Goal: Find contact information: Find contact information

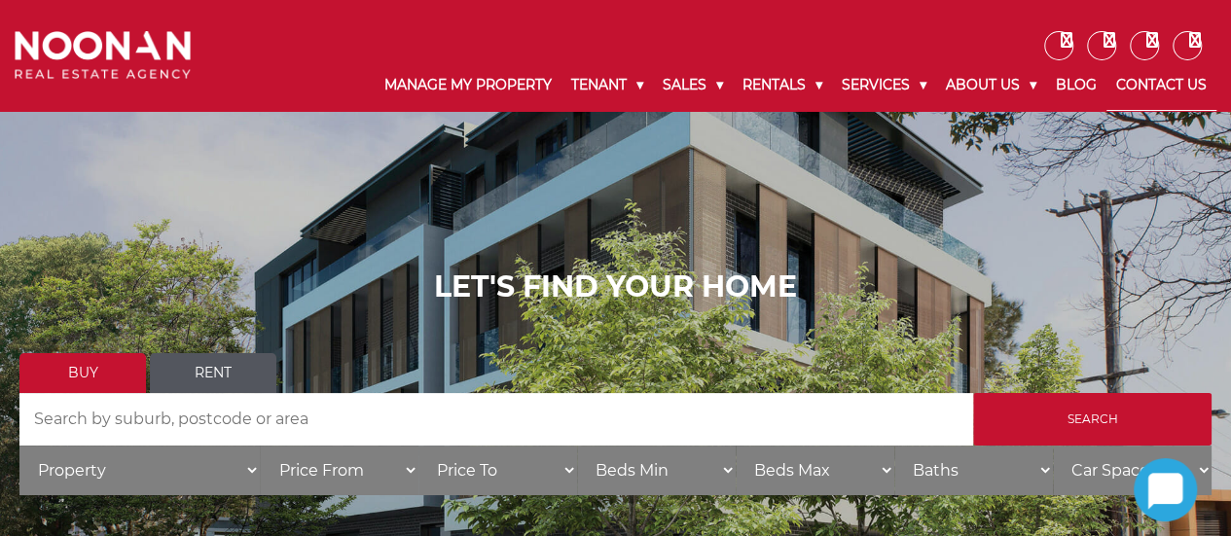
click at [1156, 81] on link "Contact Us" at bounding box center [1162, 85] width 110 height 51
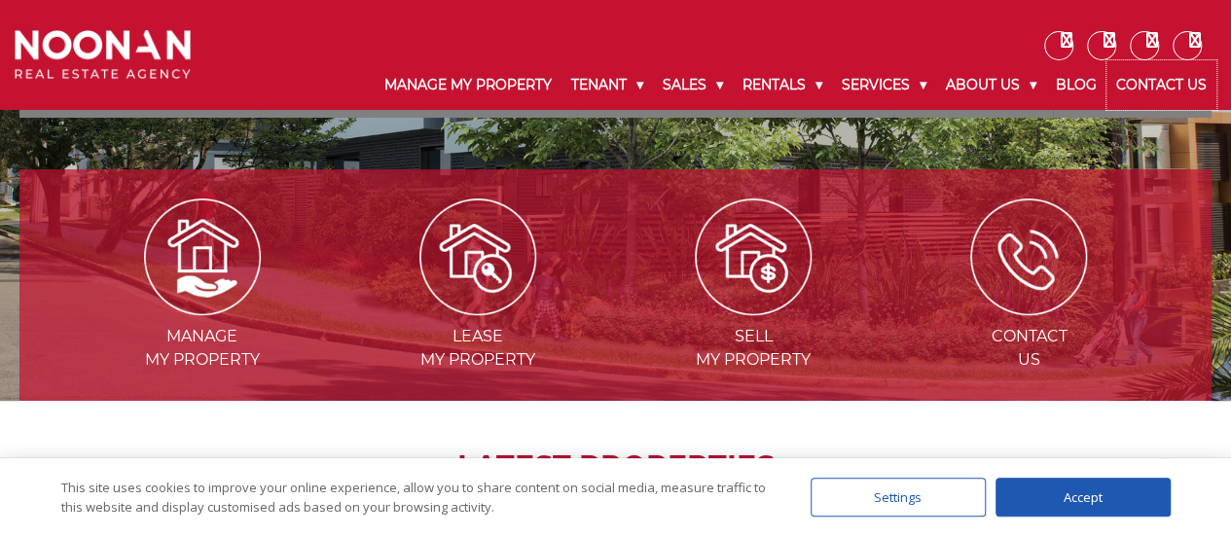
scroll to position [1083, 0]
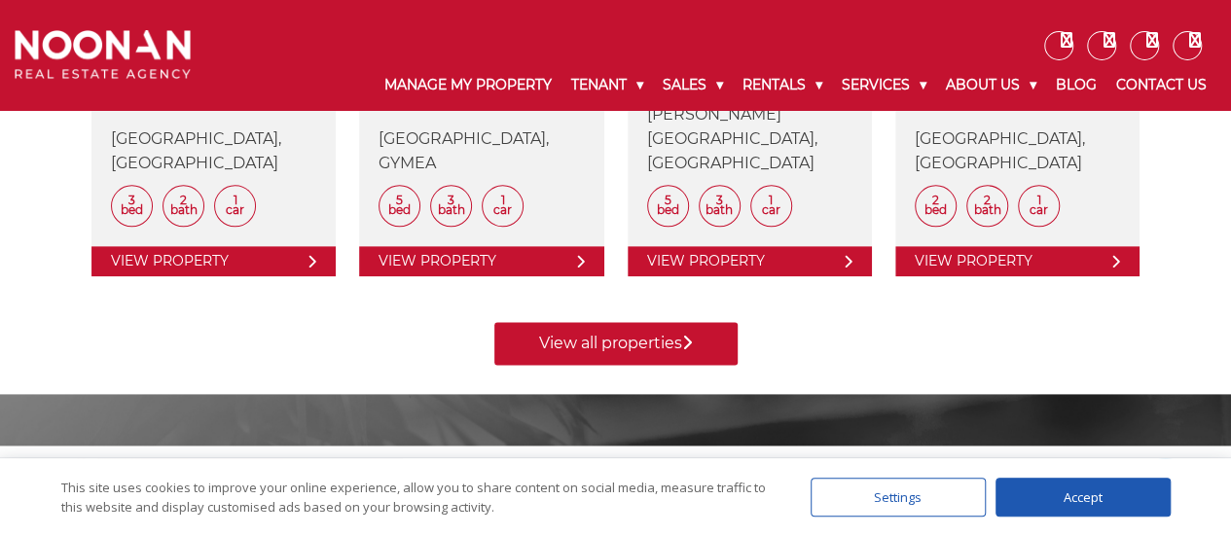
click at [1072, 493] on div "Accept" at bounding box center [1083, 497] width 175 height 39
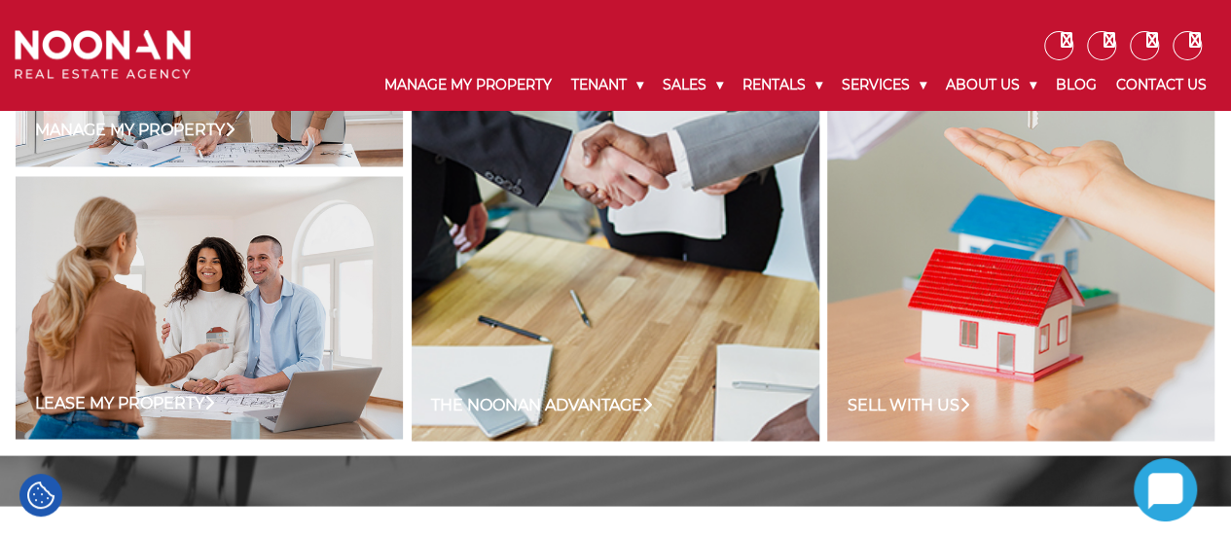
scroll to position [1639, 0]
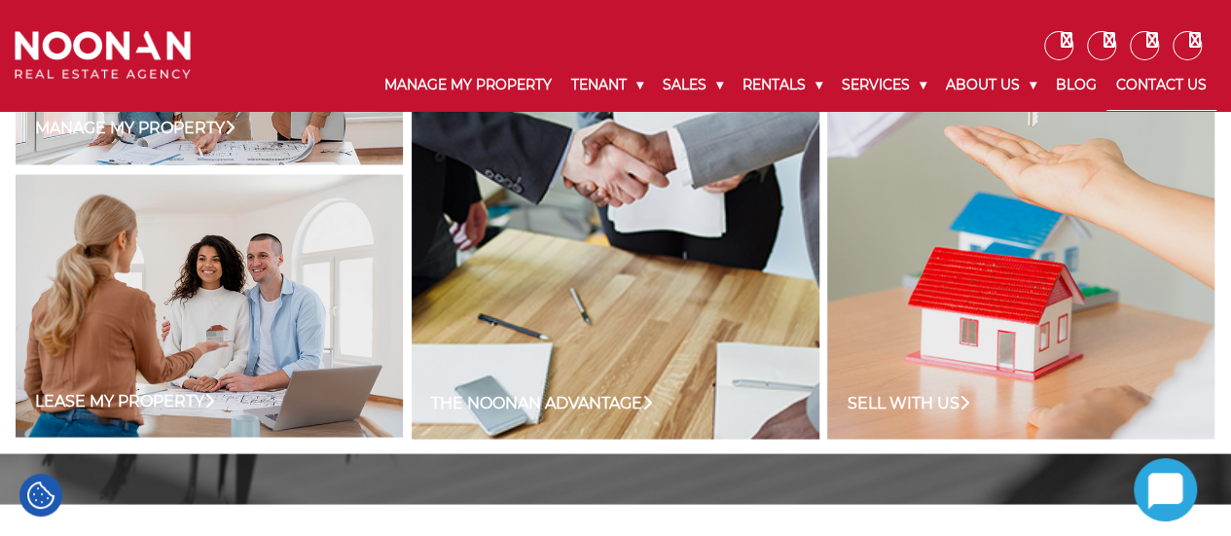
click at [1160, 79] on link "Contact Us" at bounding box center [1162, 85] width 110 height 51
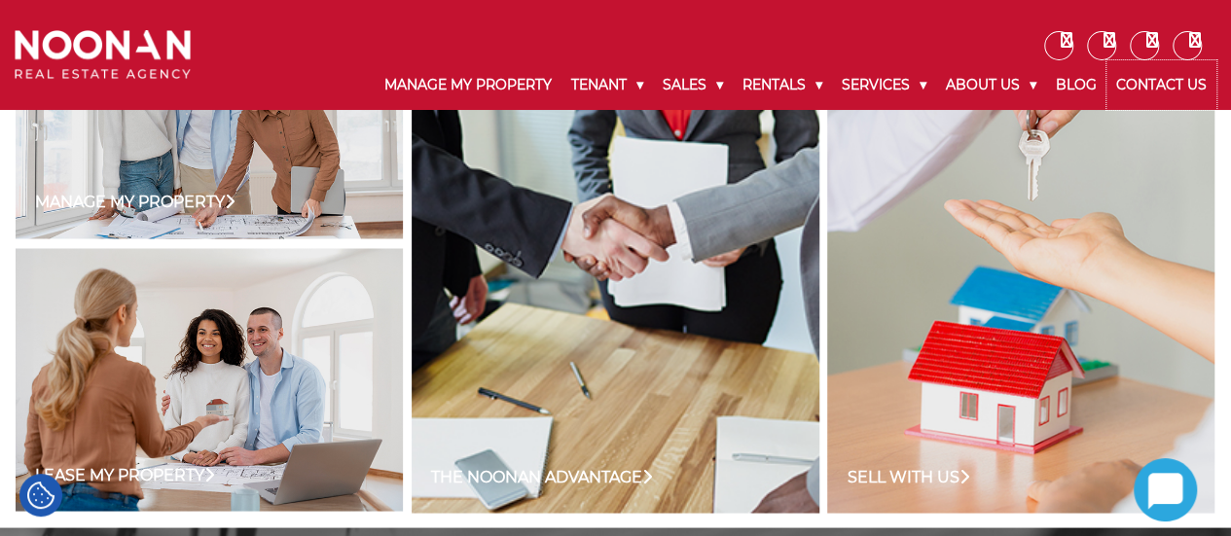
scroll to position [1565, 0]
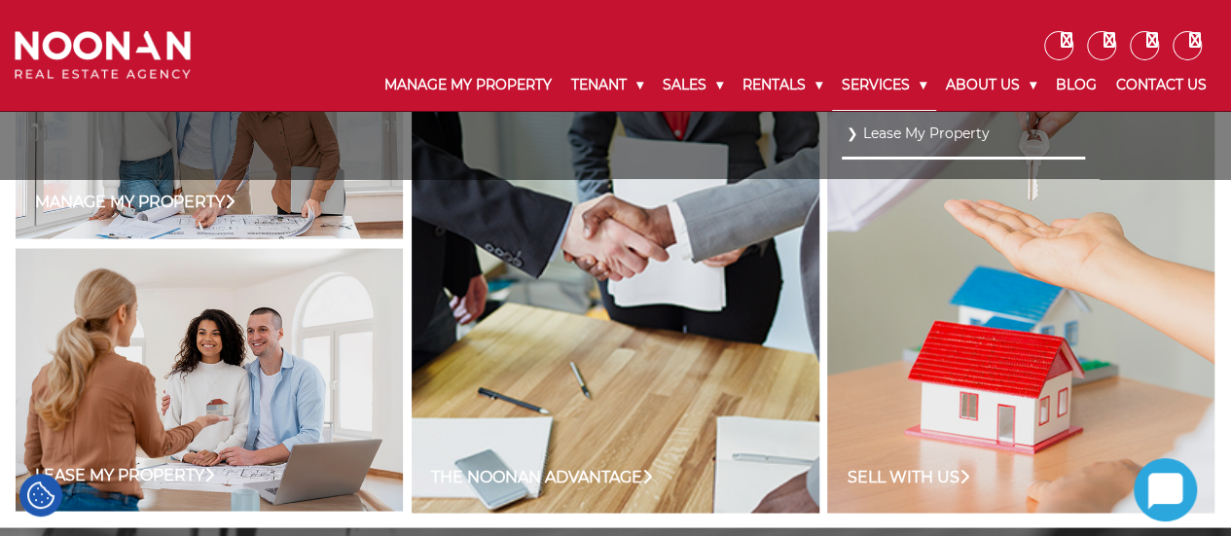
click at [864, 80] on link "Services" at bounding box center [884, 85] width 104 height 51
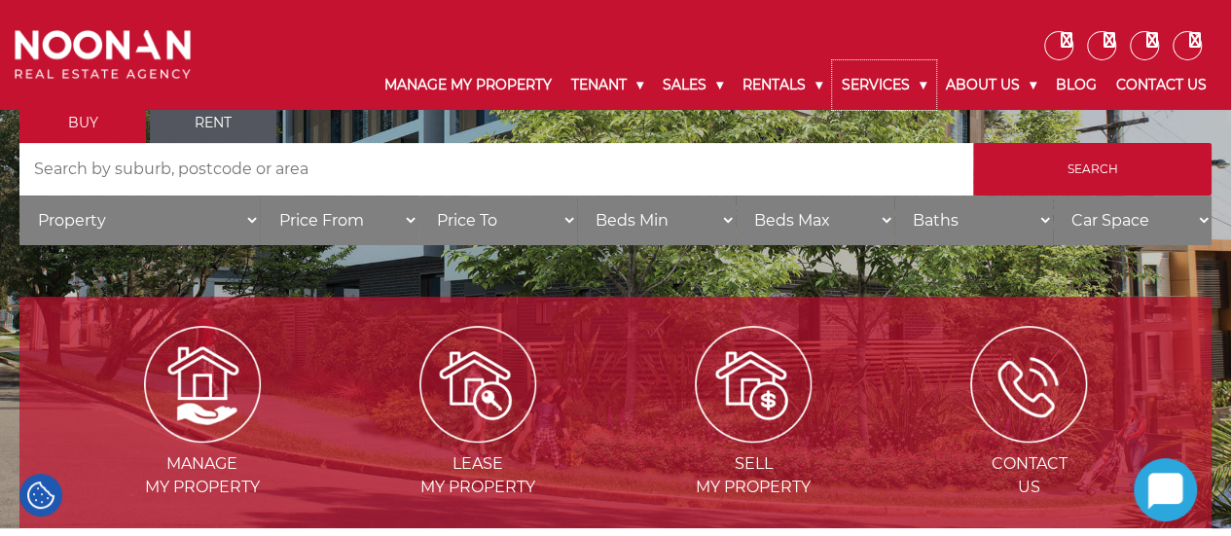
scroll to position [1994, 0]
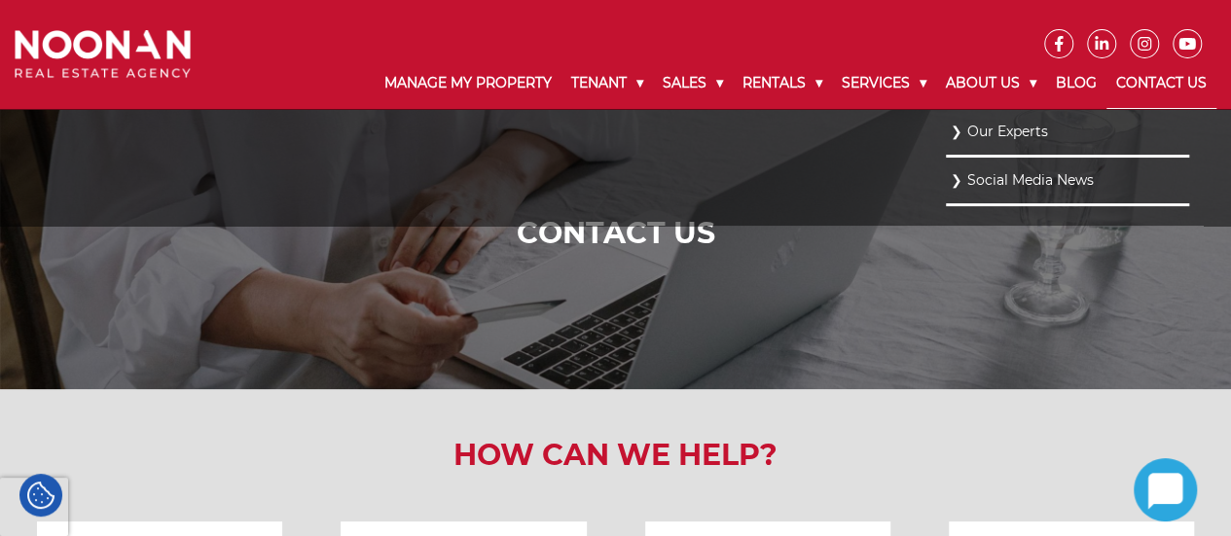
click at [972, 137] on link "Our Experts" at bounding box center [1068, 132] width 234 height 26
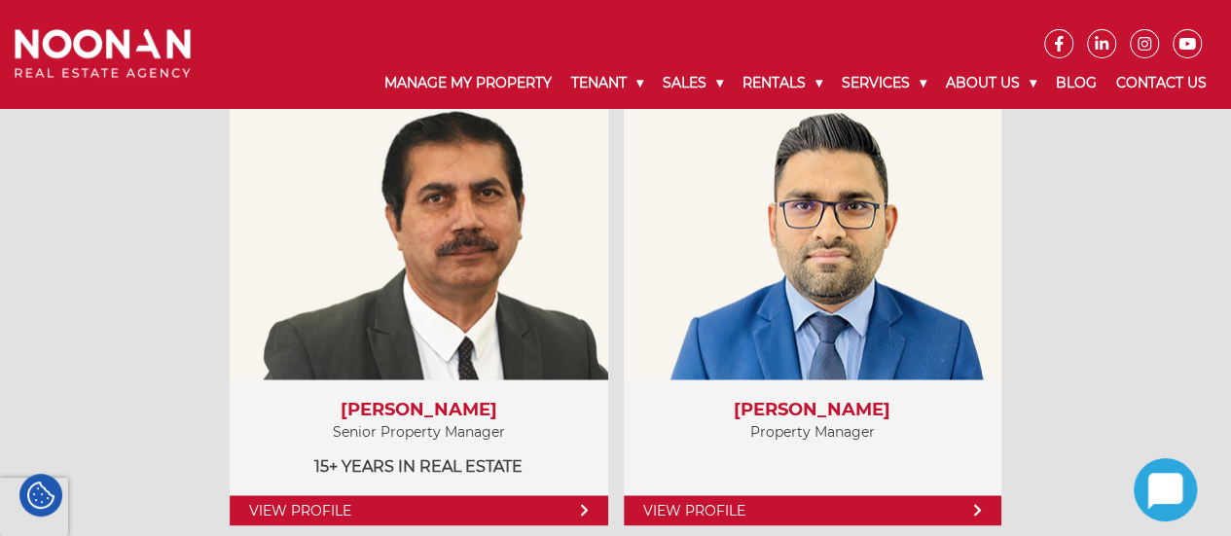
scroll to position [1468, 0]
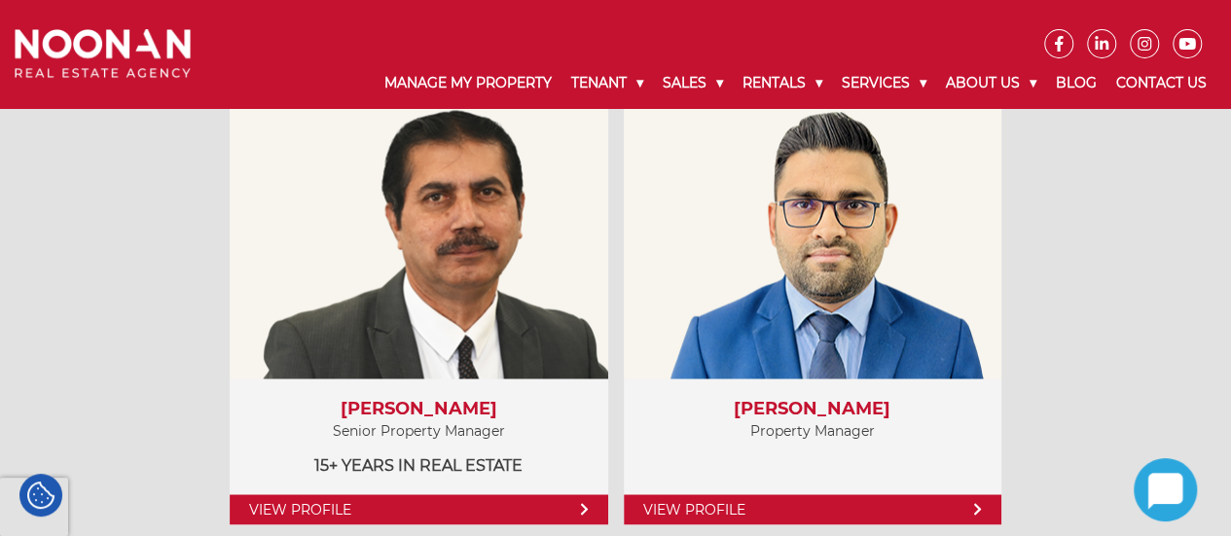
click at [0, 240] on div "Property Managers View Profile Amela Sowinski Senior Property Manager 17+ years…" at bounding box center [615, 48] width 1231 height 1061
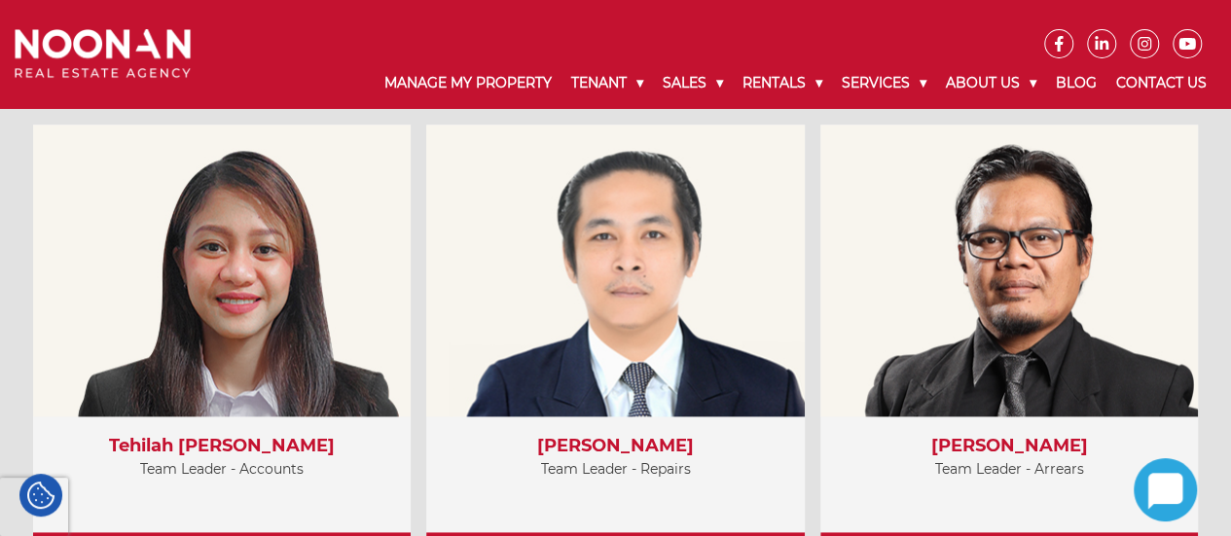
scroll to position [4803, 0]
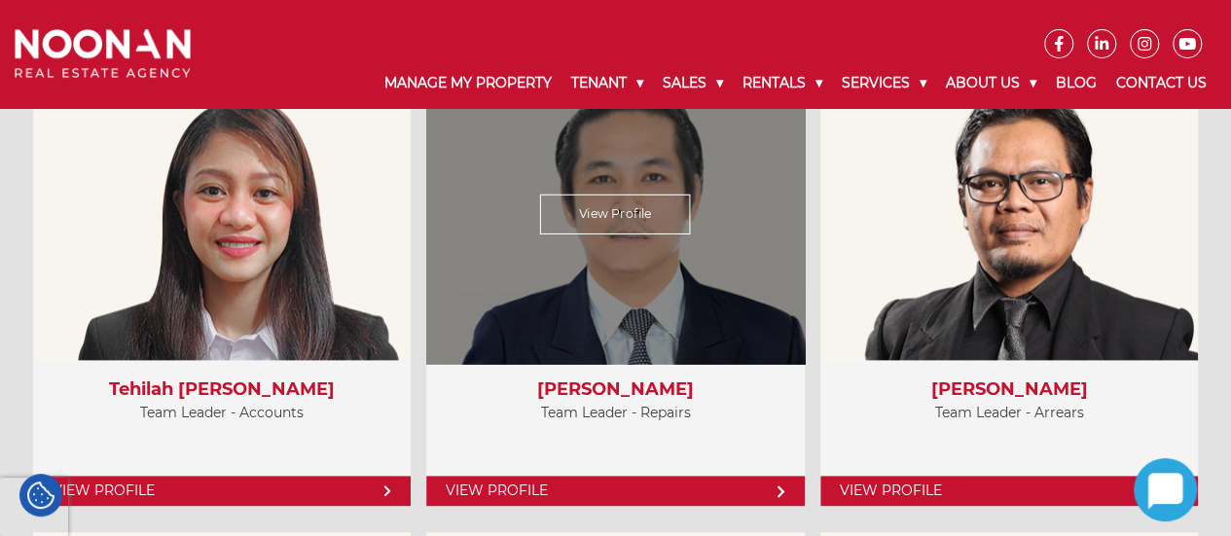
click at [761, 493] on link "View Profile" at bounding box center [615, 491] width 378 height 30
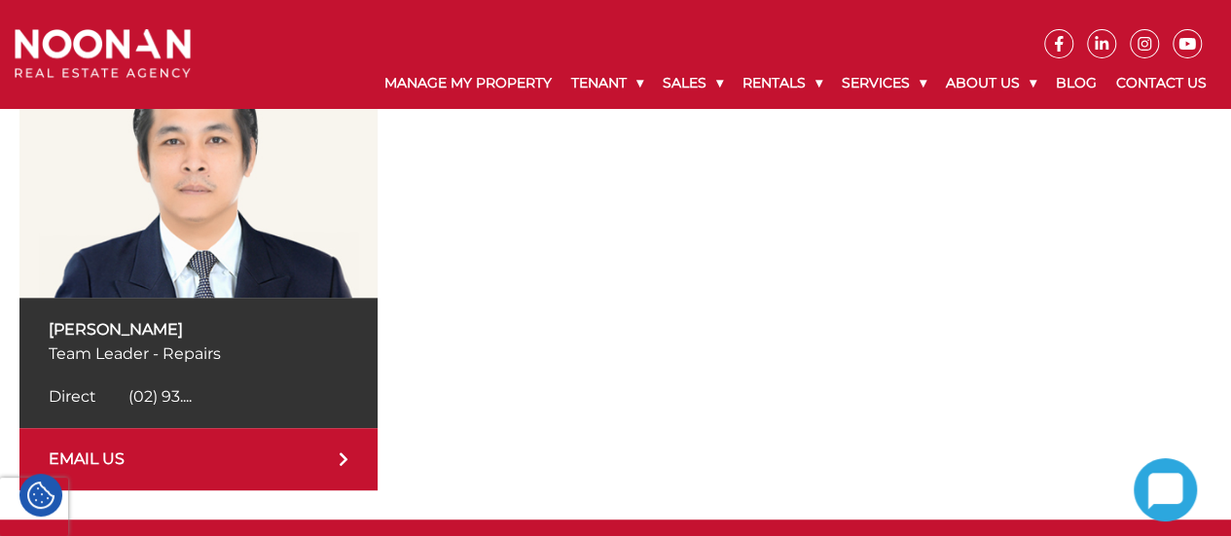
scroll to position [389, 0]
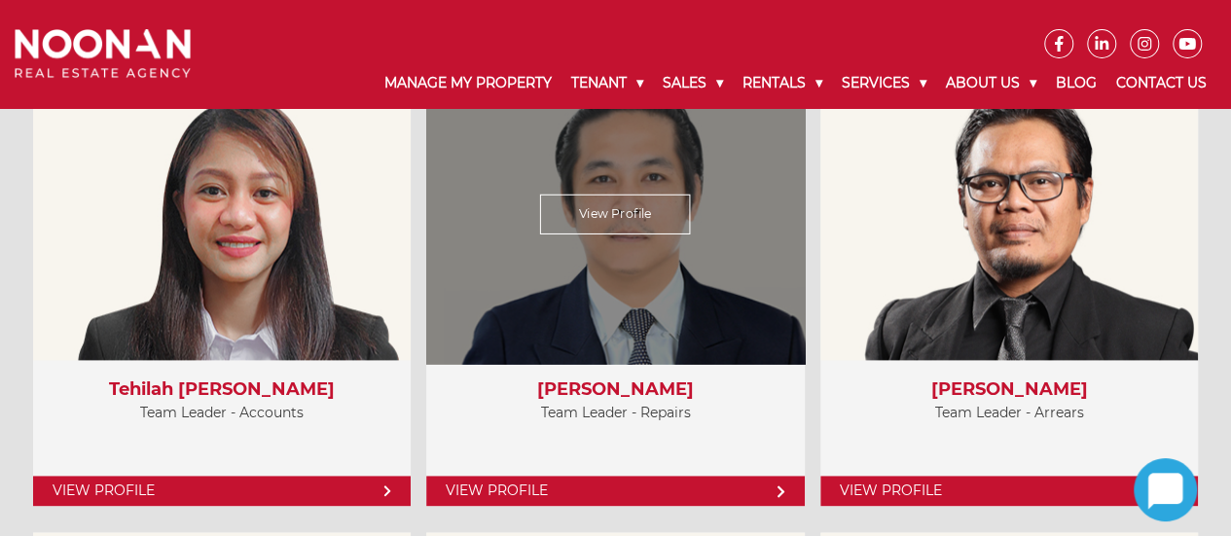
scroll to position [4803, 0]
click at [619, 200] on link "View Profile" at bounding box center [615, 215] width 151 height 40
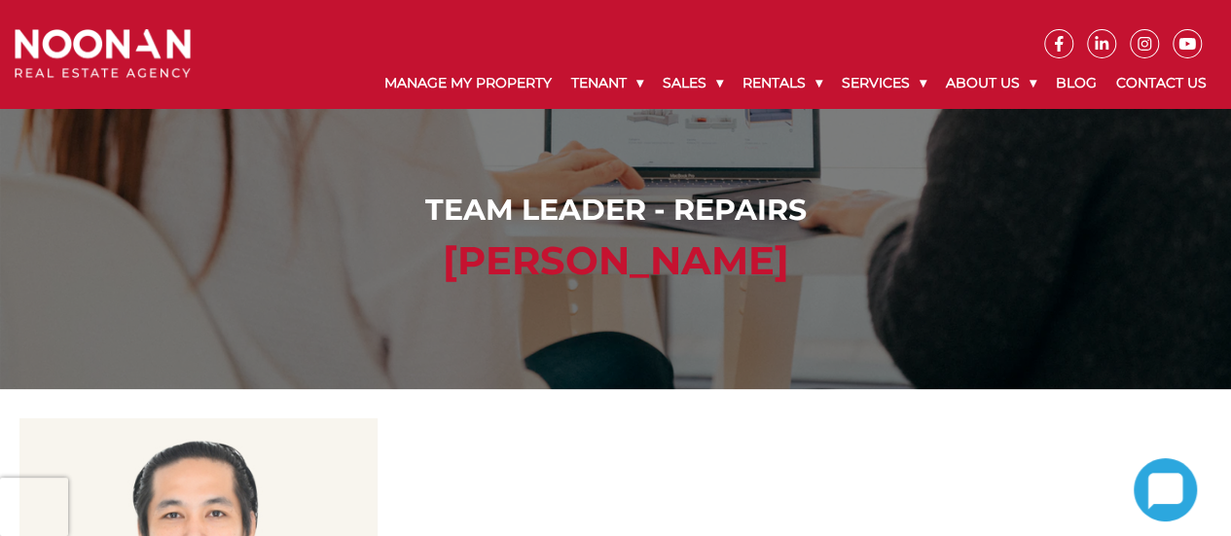
click at [644, 268] on h2 "[PERSON_NAME]" at bounding box center [615, 261] width 1193 height 47
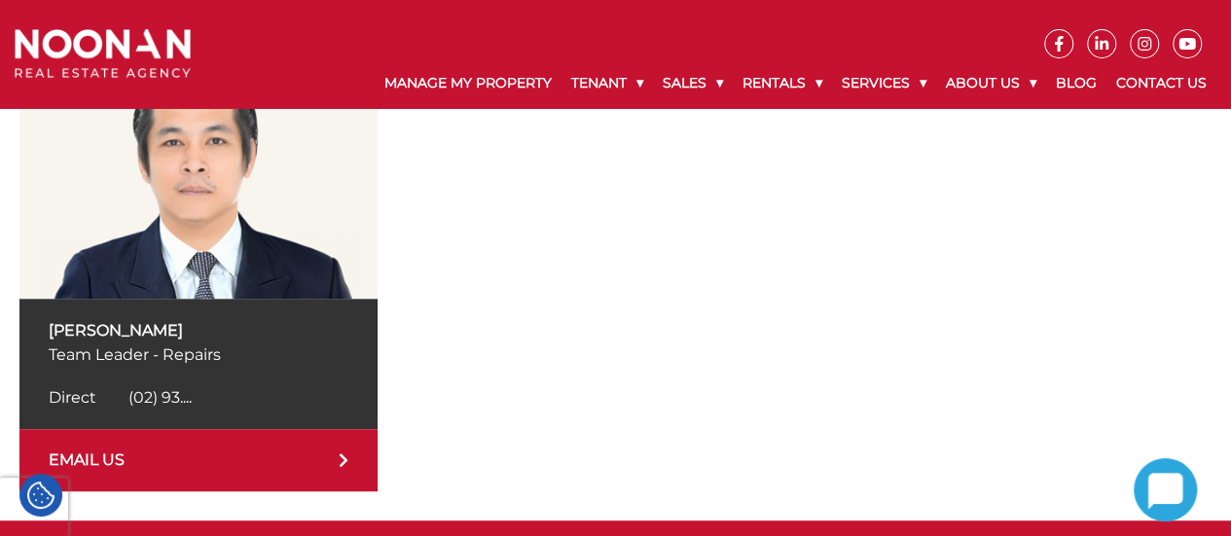
scroll to position [372, 0]
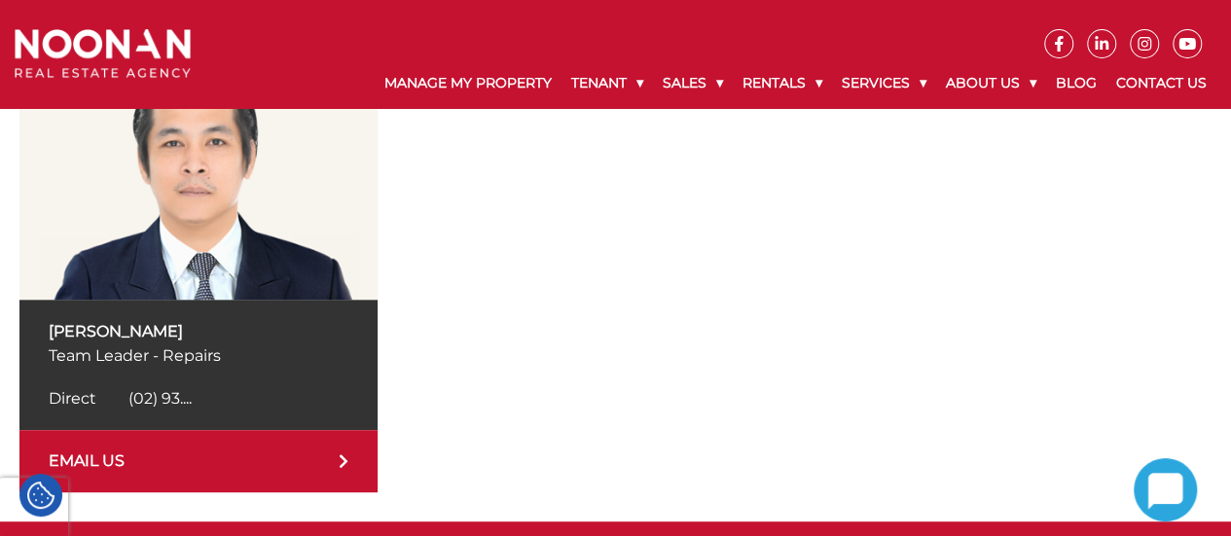
click at [149, 346] on p "Team Leader - Repairs" at bounding box center [199, 356] width 300 height 24
click at [173, 368] on div "[PERSON_NAME] Team Leader - Repairs Direct [PHONE_NUMBER] Direct (02) 93...." at bounding box center [198, 365] width 358 height 130
click at [313, 459] on link "EMAIL US" at bounding box center [198, 461] width 358 height 62
click at [949, 302] on div at bounding box center [824, 270] width 775 height 446
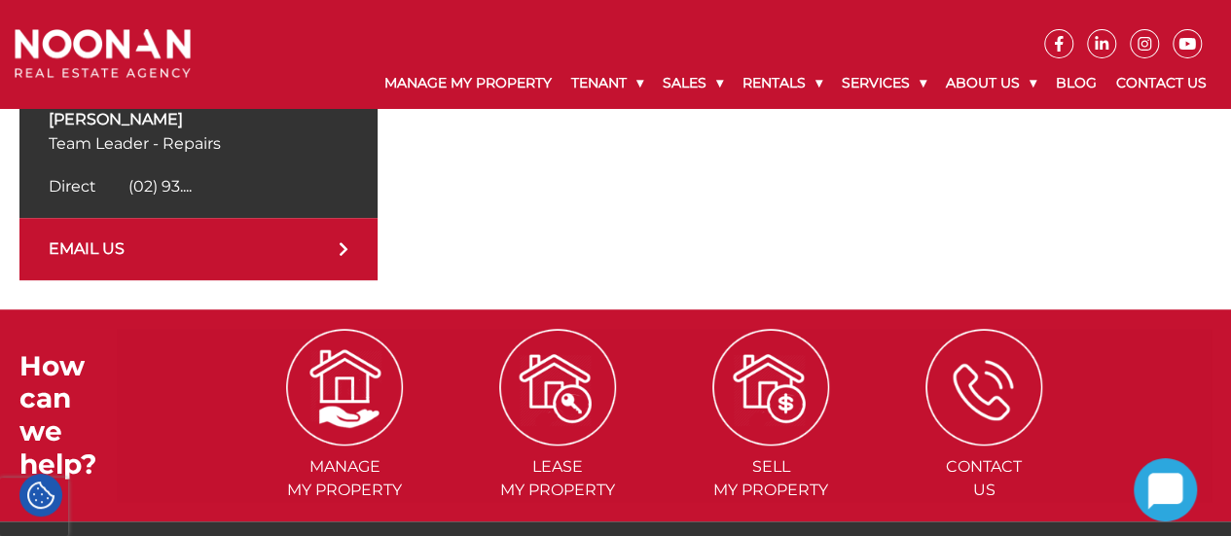
scroll to position [587, 0]
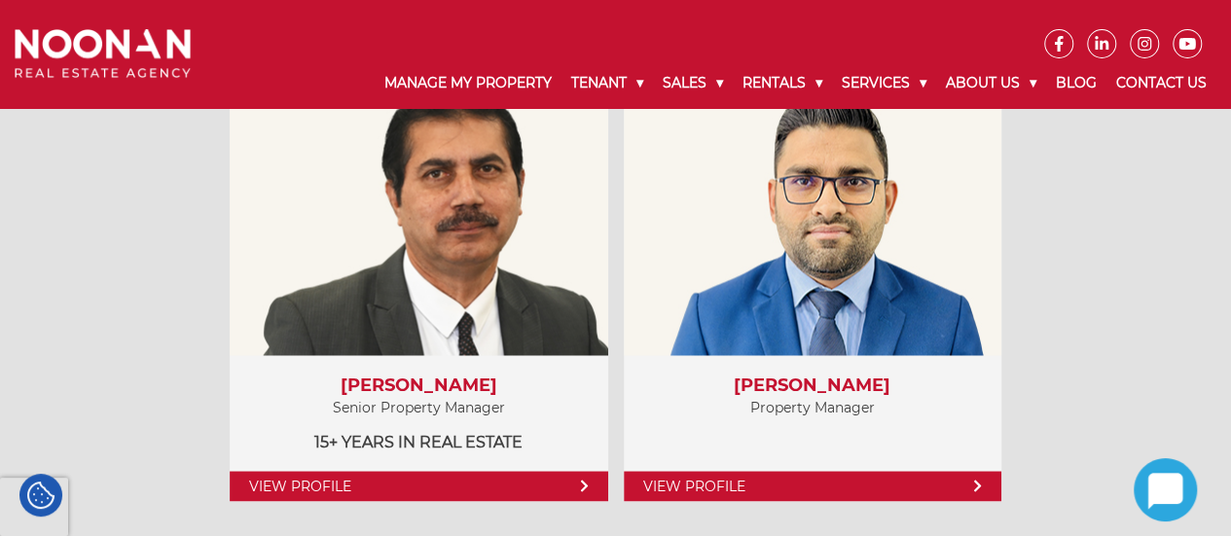
scroll to position [1490, 0]
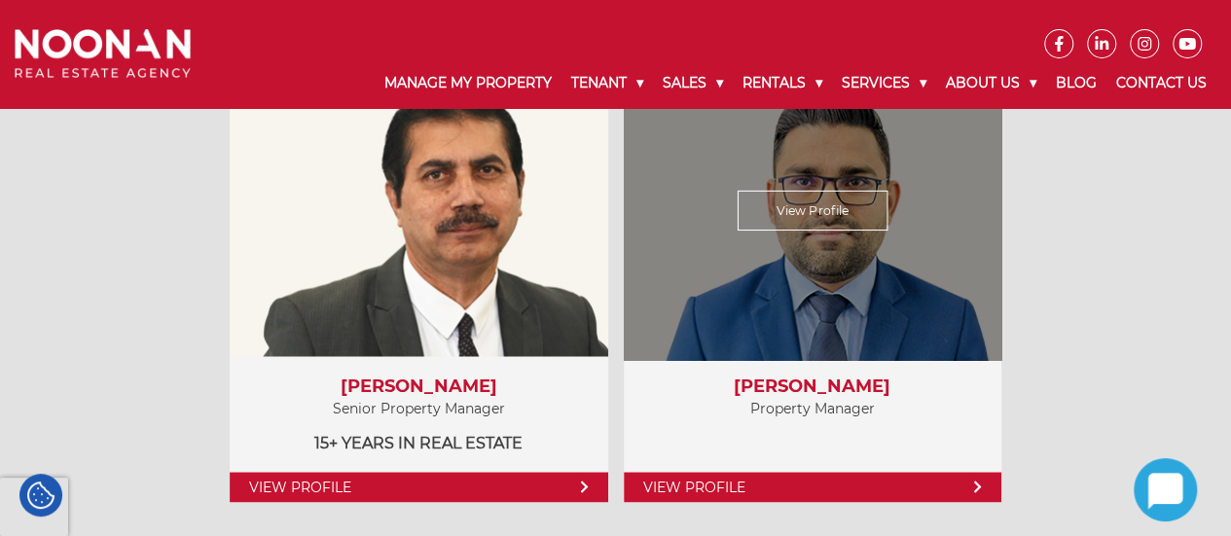
click at [831, 210] on link "View Profile" at bounding box center [812, 210] width 151 height 40
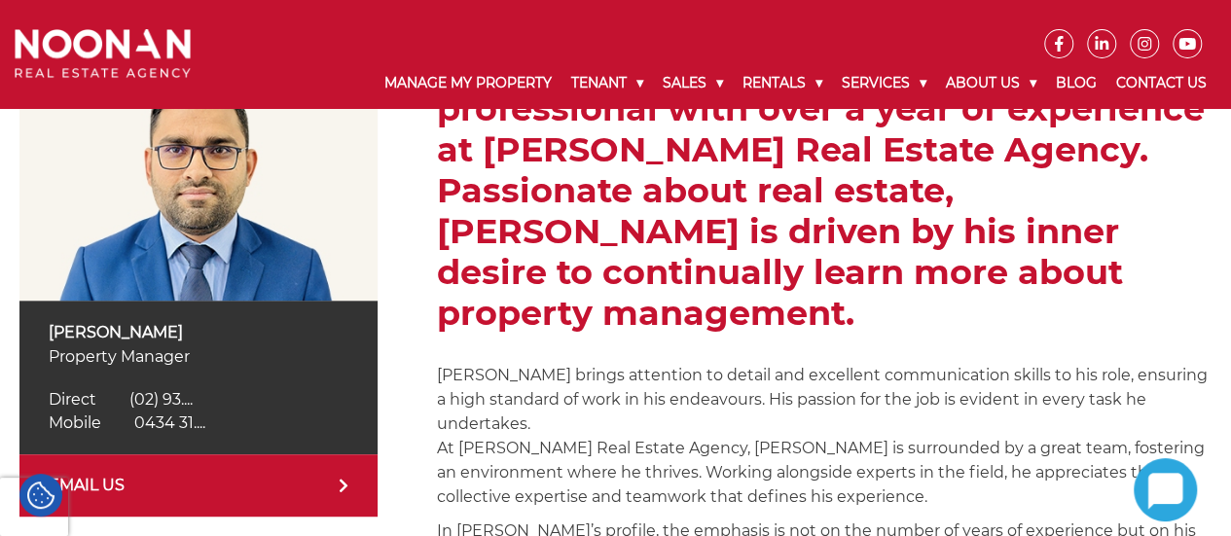
scroll to position [373, 0]
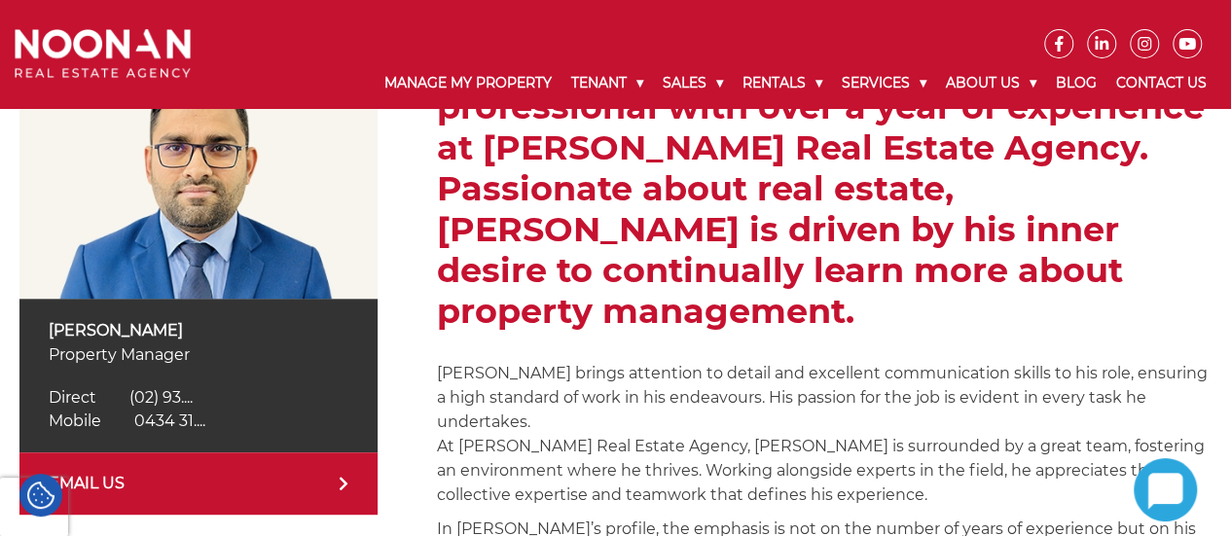
click at [165, 396] on span "(02) 93...." at bounding box center [160, 397] width 63 height 18
click at [179, 418] on span "0434 31...." at bounding box center [169, 421] width 71 height 18
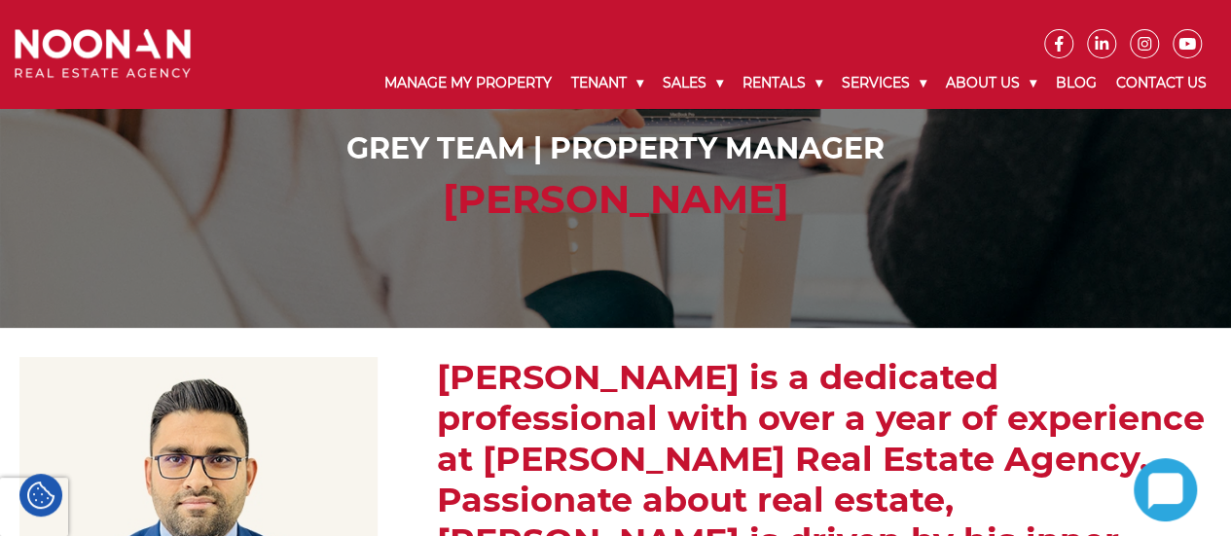
scroll to position [0, 0]
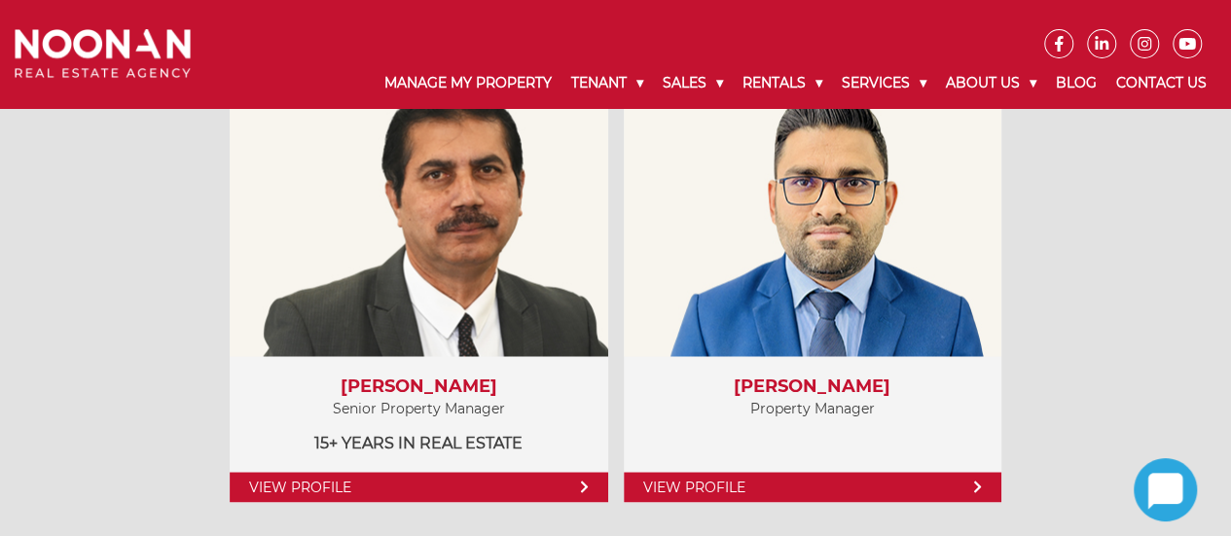
scroll to position [1490, 0]
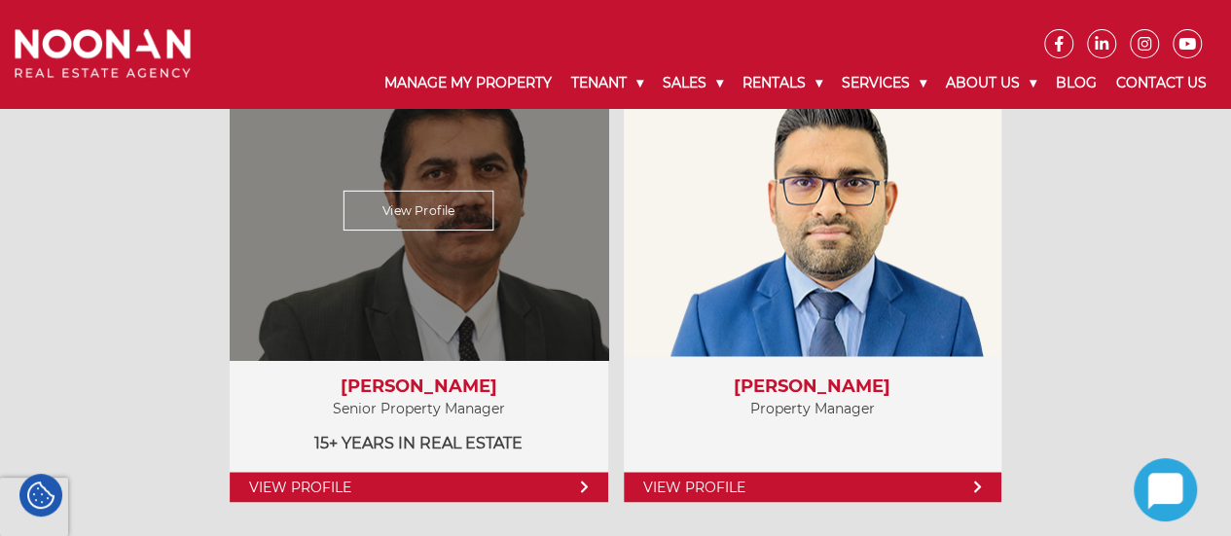
click at [428, 208] on link "View Profile" at bounding box center [419, 210] width 151 height 40
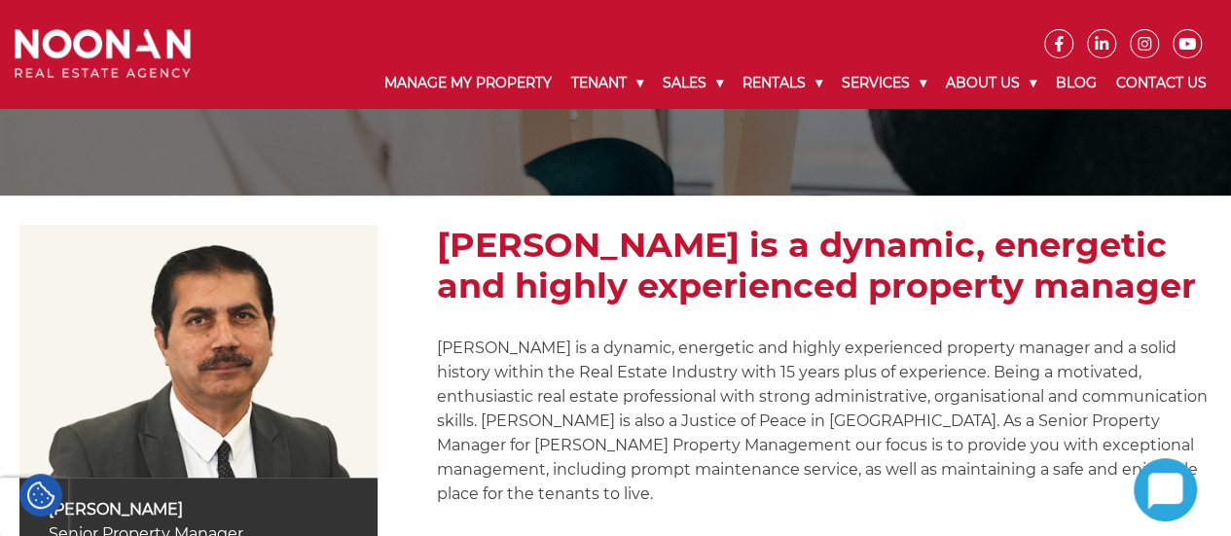
scroll to position [193, 0]
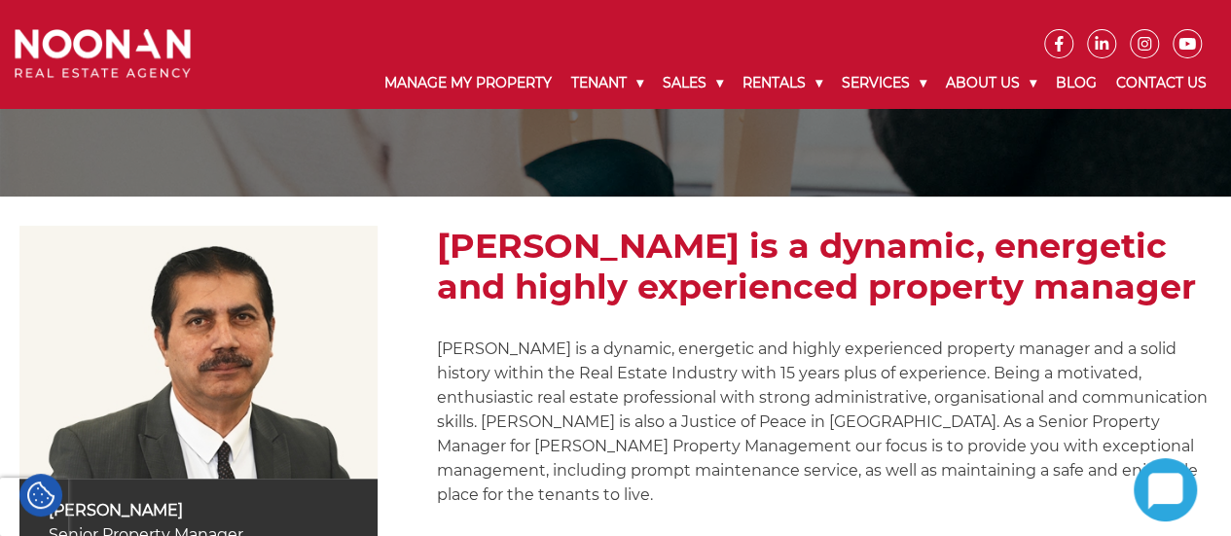
click at [670, 451] on p "[PERSON_NAME] is a dynamic, energetic and highly experienced property manager a…" at bounding box center [824, 422] width 775 height 170
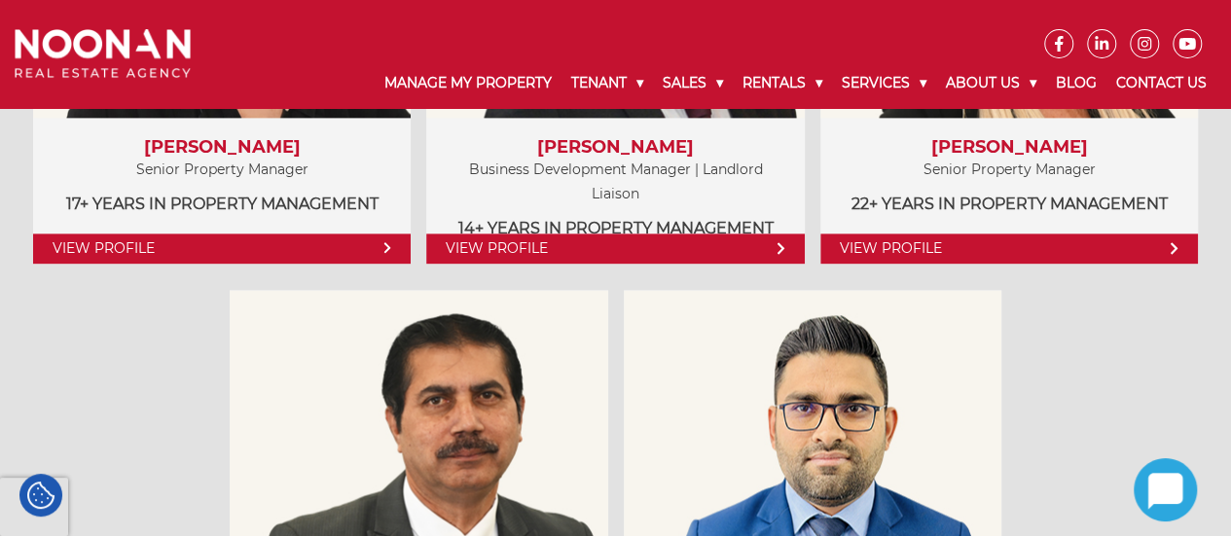
scroll to position [1166, 0]
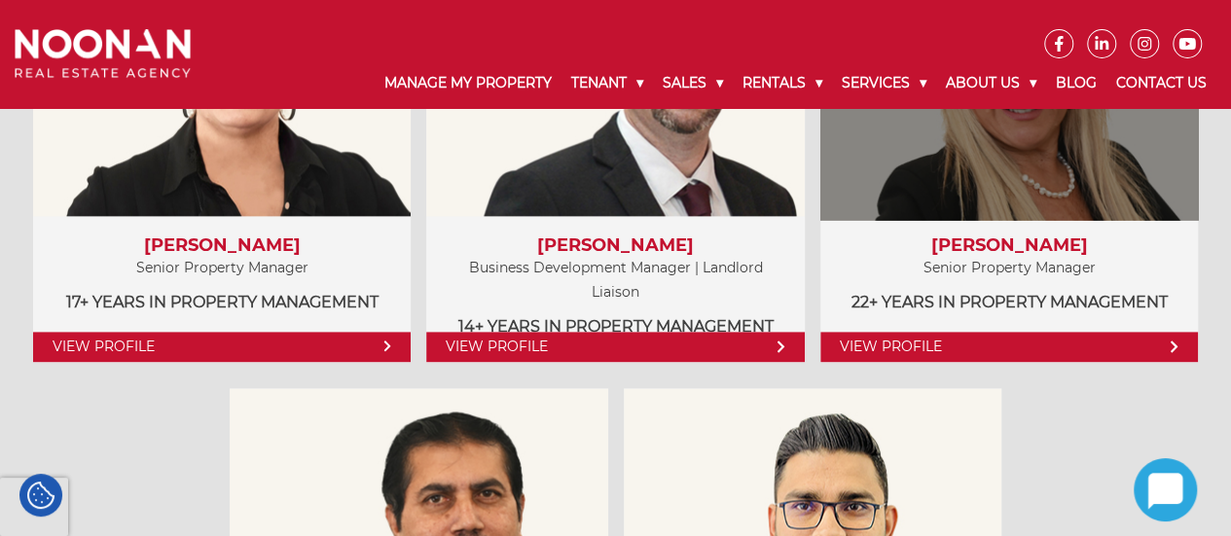
click at [905, 215] on div "View Profile" at bounding box center [1009, 69] width 389 height 301
click at [954, 165] on div "View Profile" at bounding box center [1009, 69] width 389 height 301
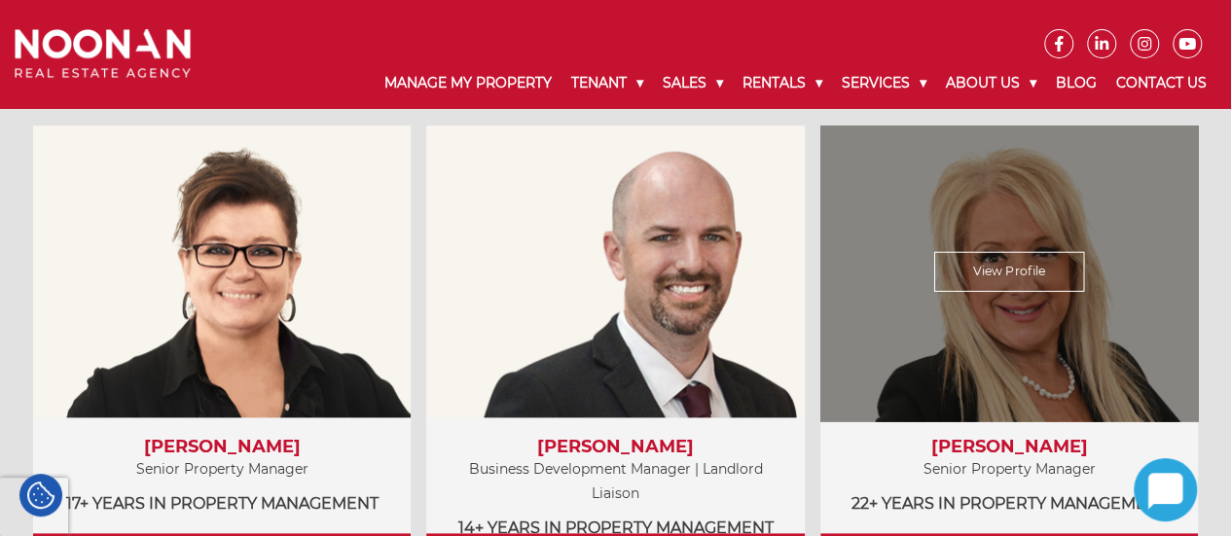
scroll to position [964, 0]
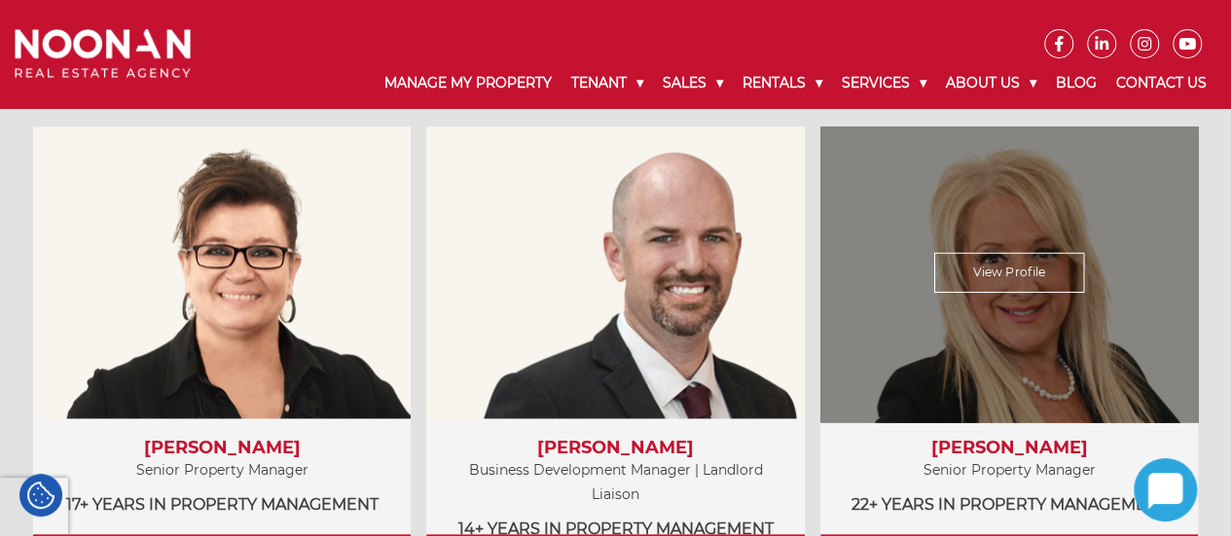
click at [1006, 295] on div "View Profile" at bounding box center [1009, 272] width 389 height 301
click at [1009, 284] on link "View Profile" at bounding box center [1010, 272] width 151 height 40
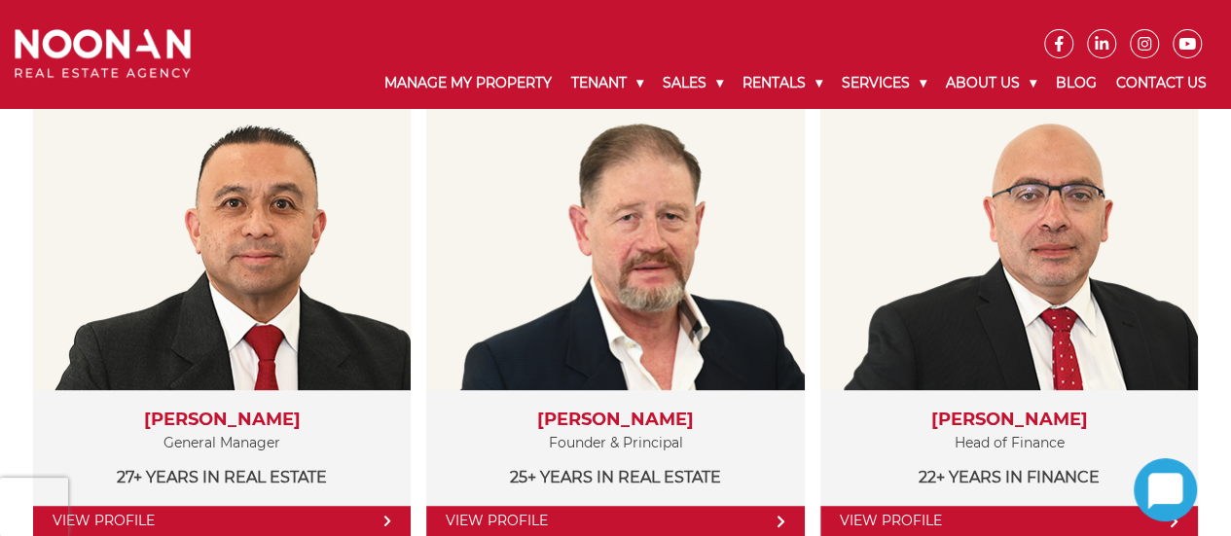
scroll to position [400, 0]
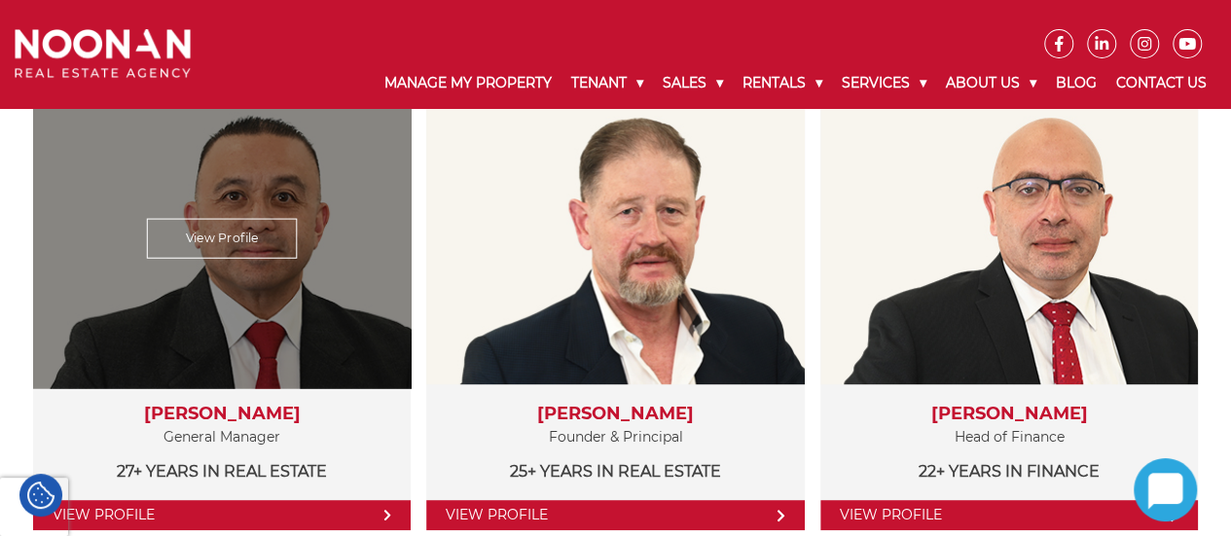
click at [239, 228] on link "View Profile" at bounding box center [222, 239] width 151 height 40
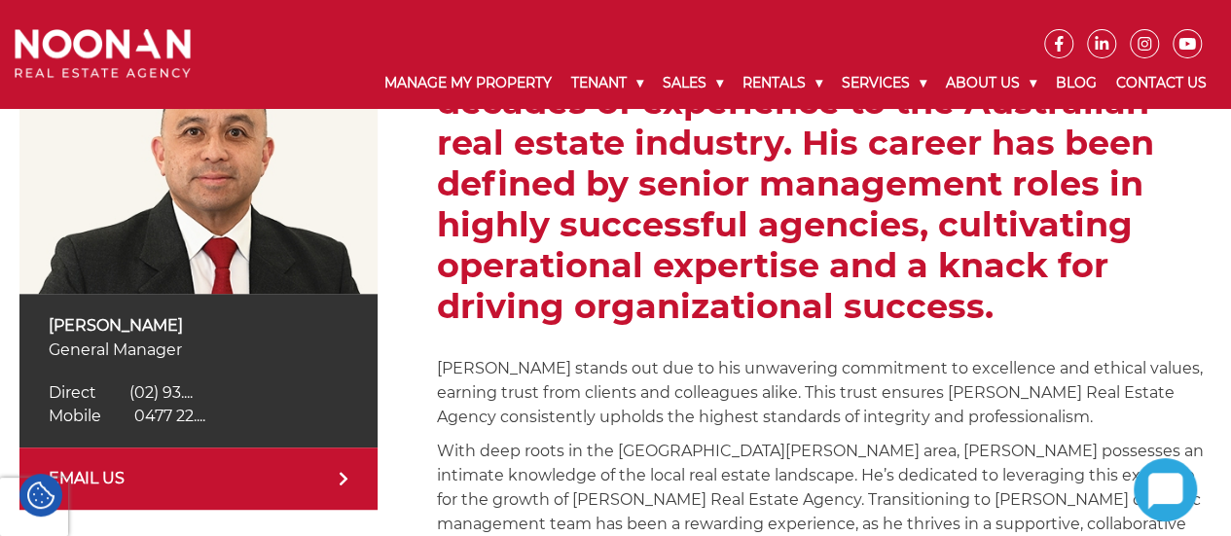
scroll to position [313, 0]
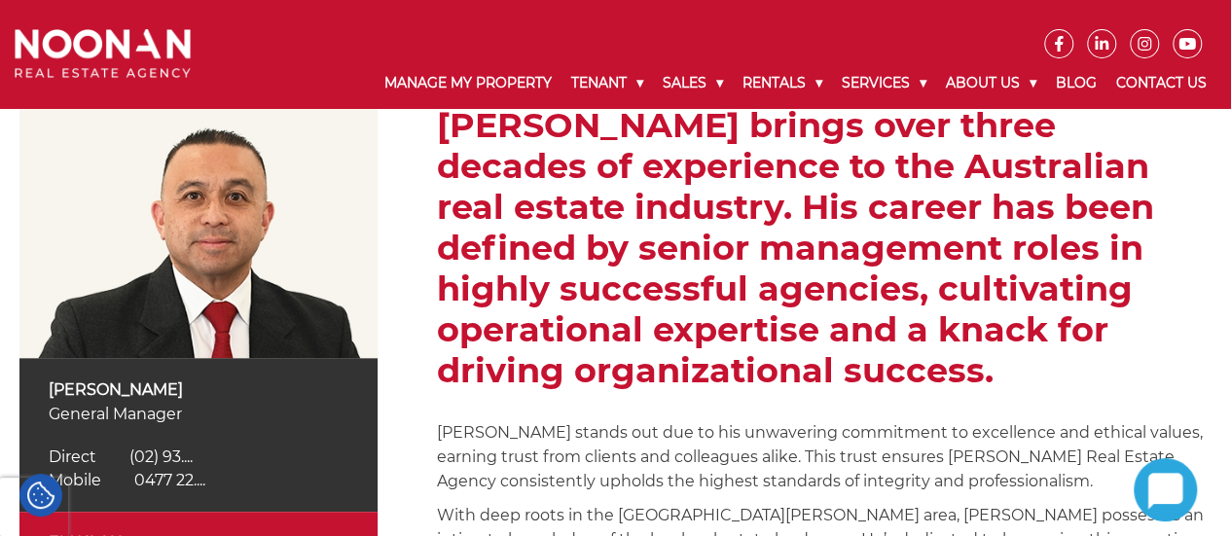
drag, startPoint x: 165, startPoint y: 388, endPoint x: 72, endPoint y: 381, distance: 93.8
click at [72, 381] on p "Martin Reyes" at bounding box center [199, 390] width 300 height 24
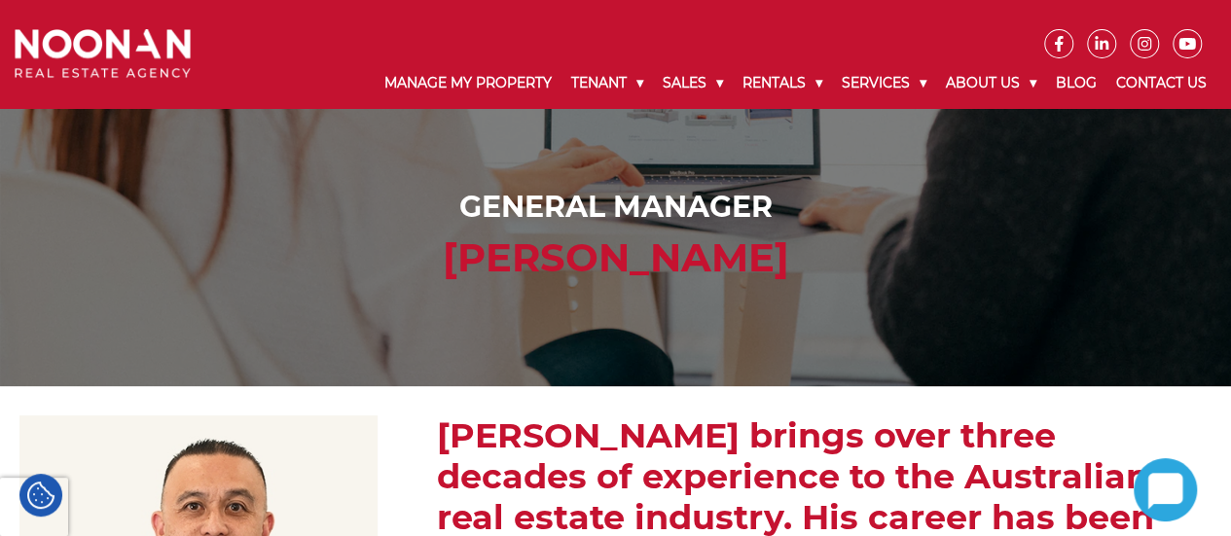
scroll to position [0, 0]
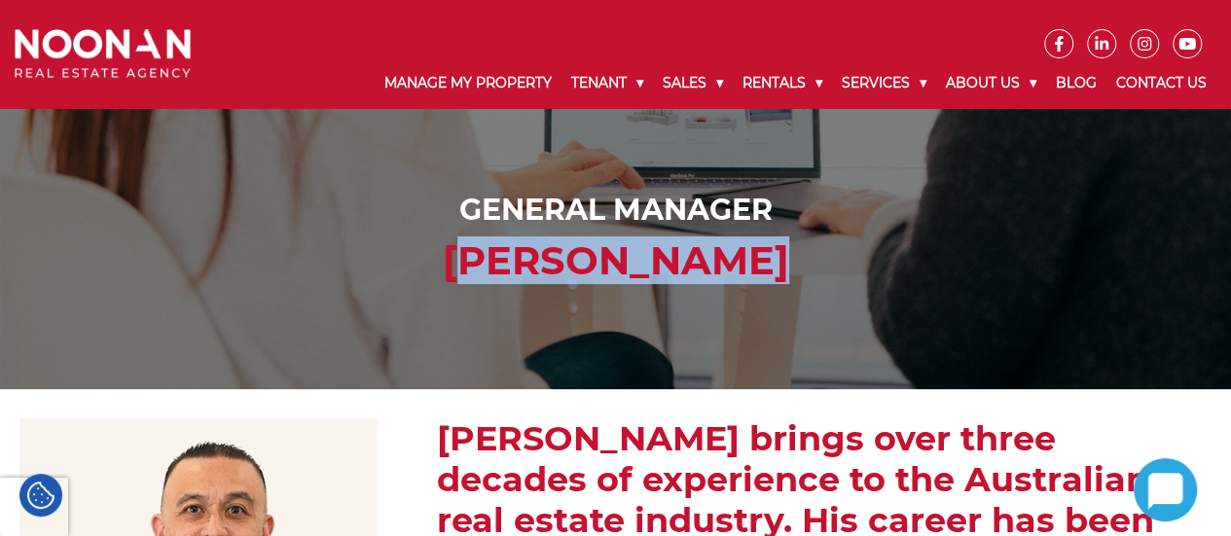
drag, startPoint x: 777, startPoint y: 258, endPoint x: 467, endPoint y: 270, distance: 309.8
click at [467, 270] on h2 "Martin Reyes" at bounding box center [615, 261] width 1193 height 47
copy h2 "Martin Reyes"
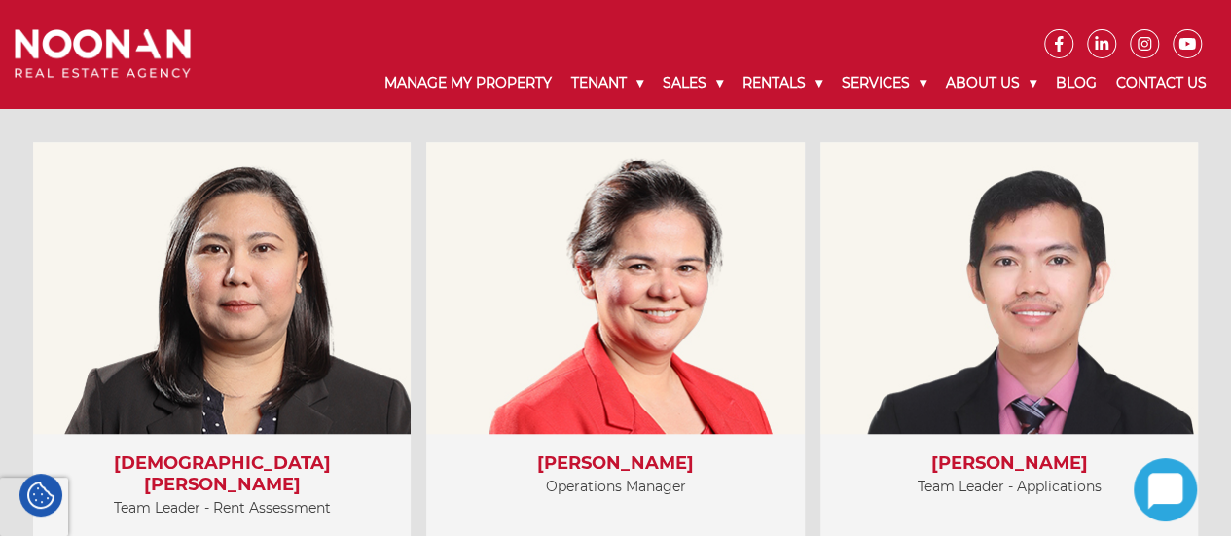
scroll to position [4266, 0]
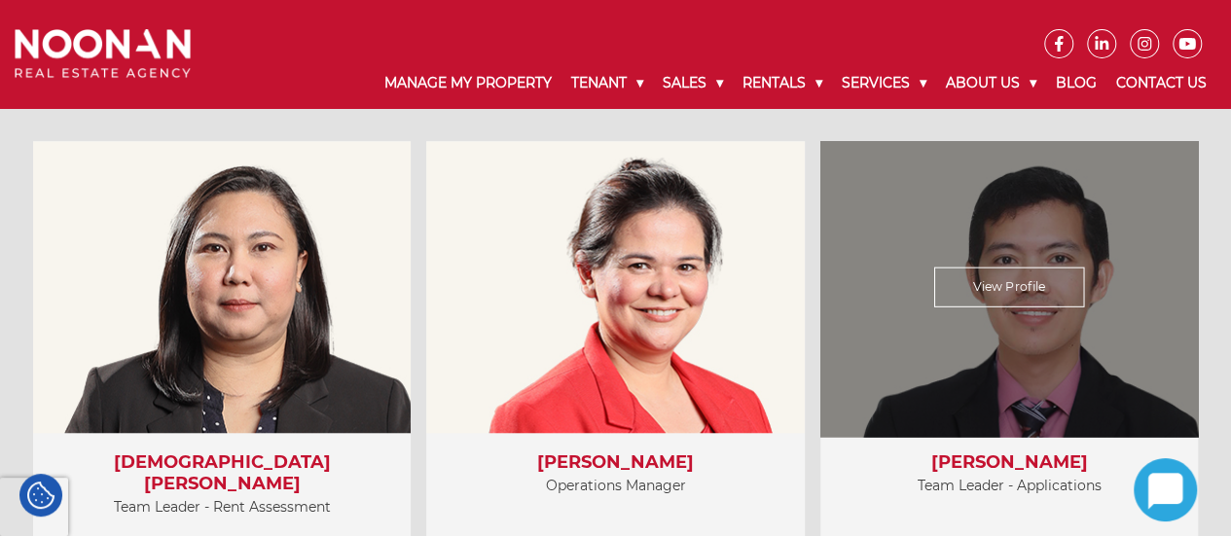
click at [1034, 346] on div "View Profile" at bounding box center [1009, 287] width 389 height 301
click at [1010, 278] on link "View Profile" at bounding box center [1010, 288] width 151 height 40
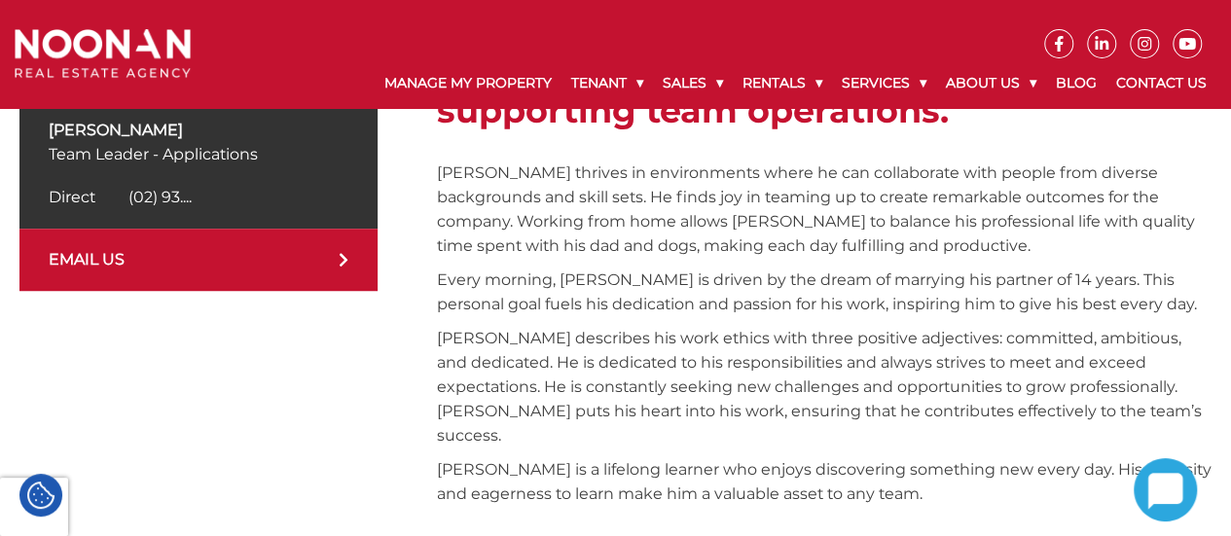
scroll to position [574, 0]
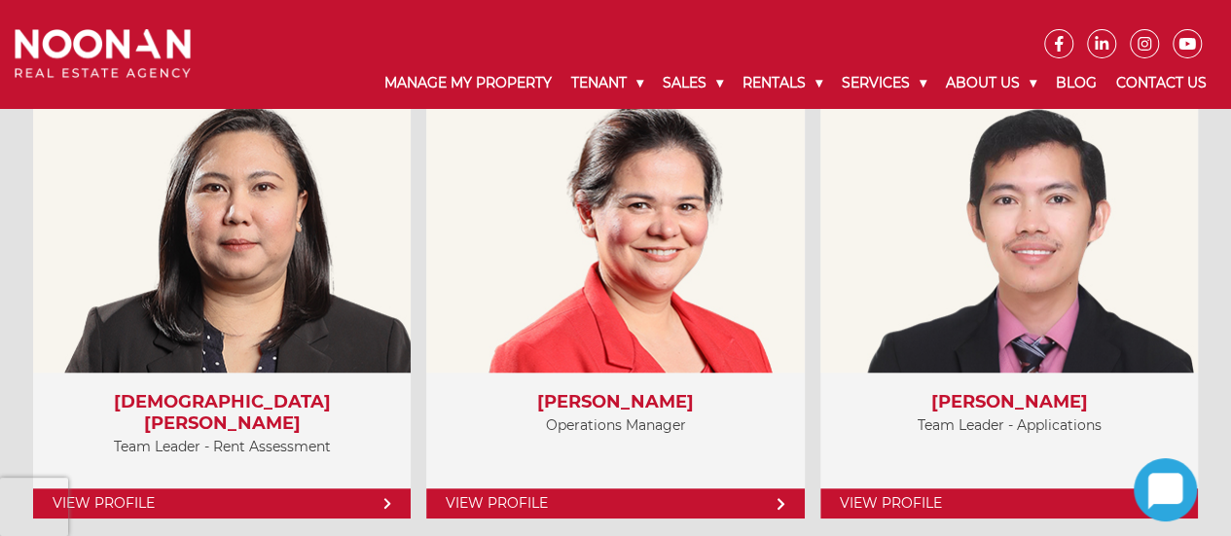
scroll to position [4400, 0]
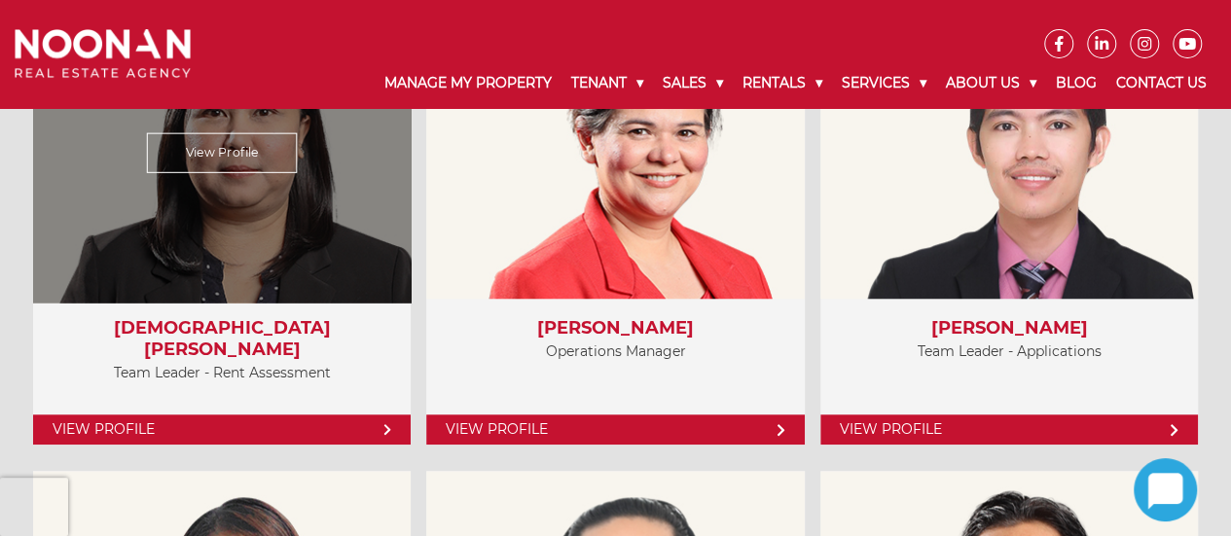
click at [255, 143] on link "View Profile" at bounding box center [222, 153] width 151 height 40
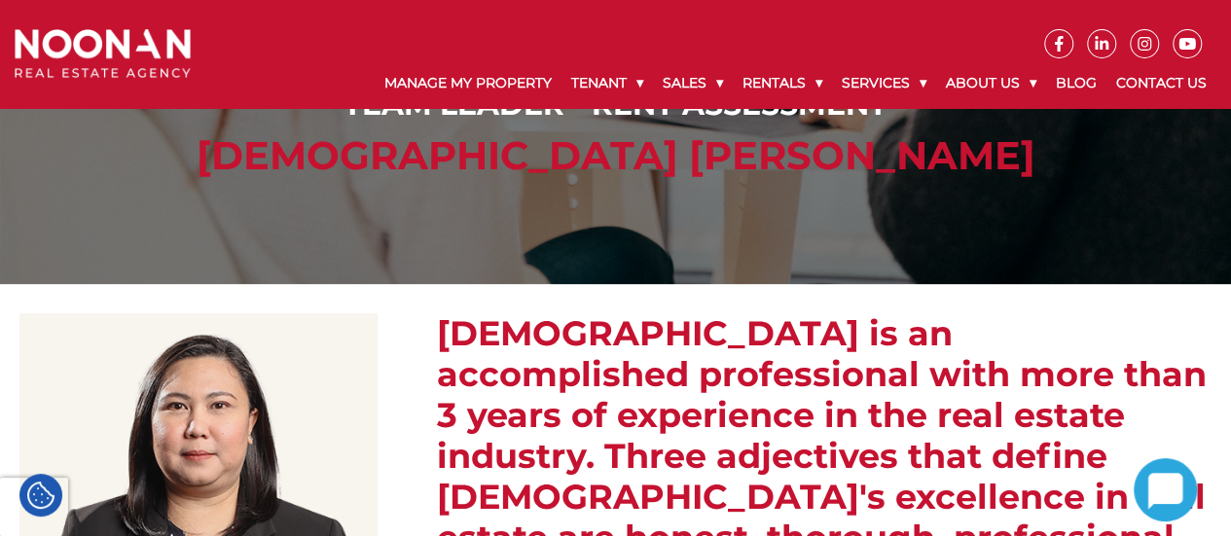
scroll to position [103, 0]
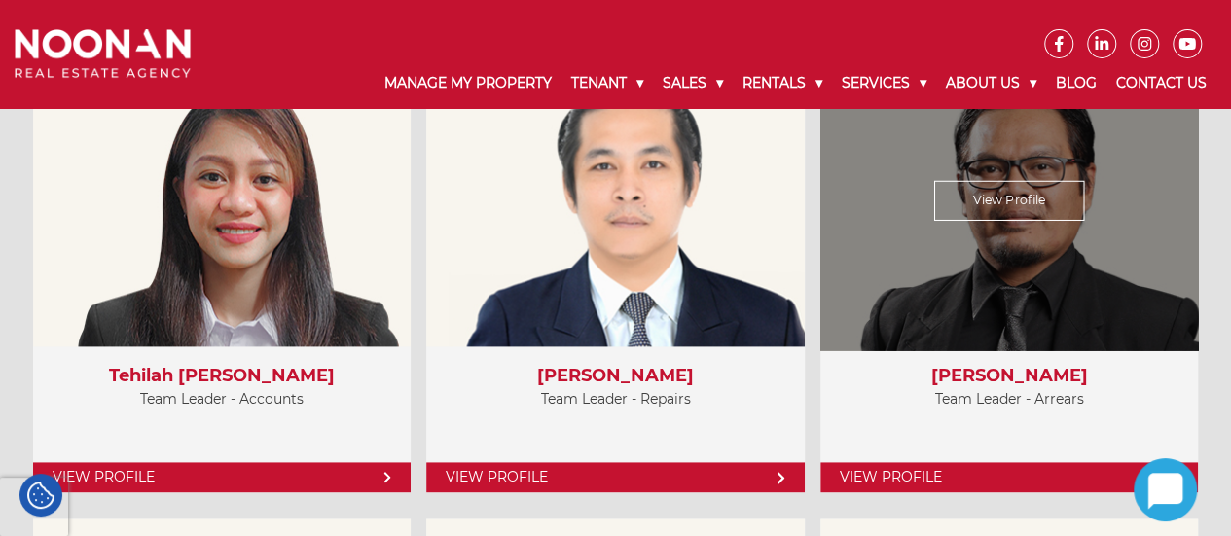
scroll to position [4817, 0]
click at [1008, 191] on link "View Profile" at bounding box center [1010, 201] width 151 height 40
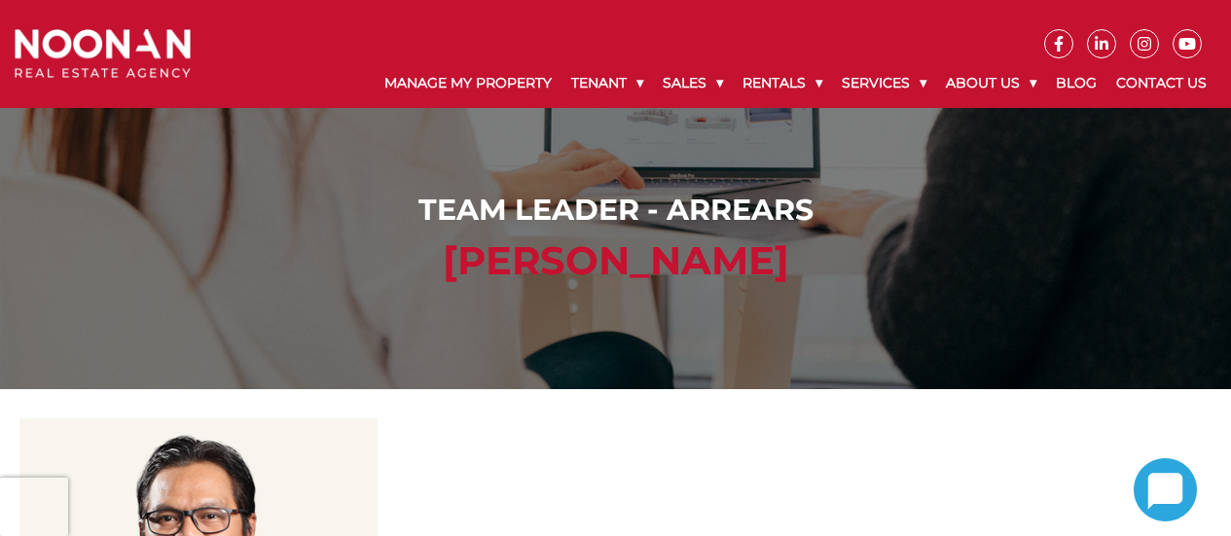
scroll to position [247, 0]
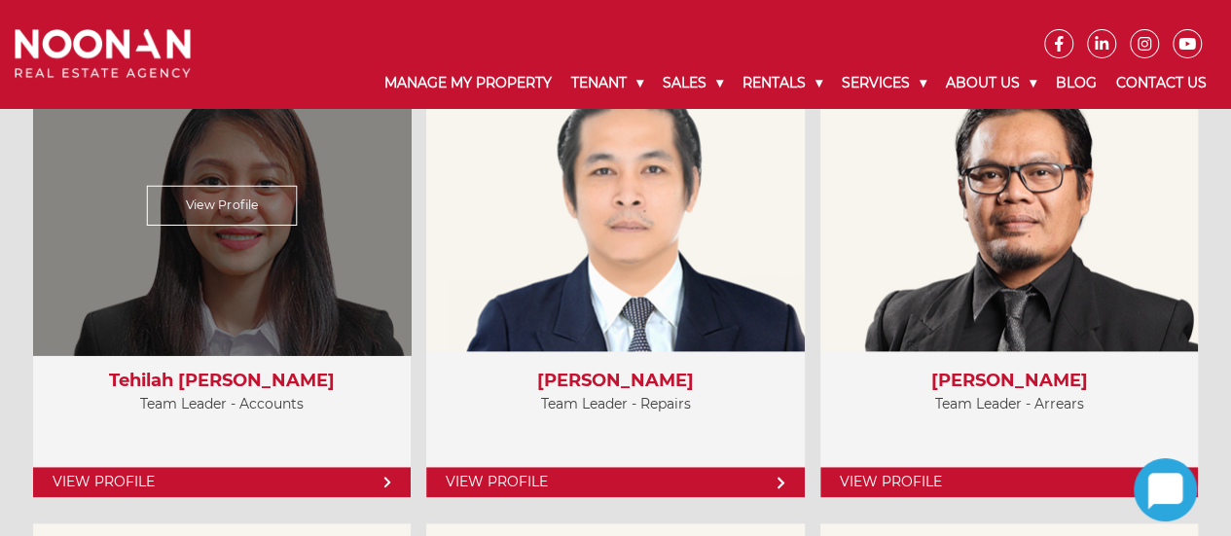
scroll to position [4841, 0]
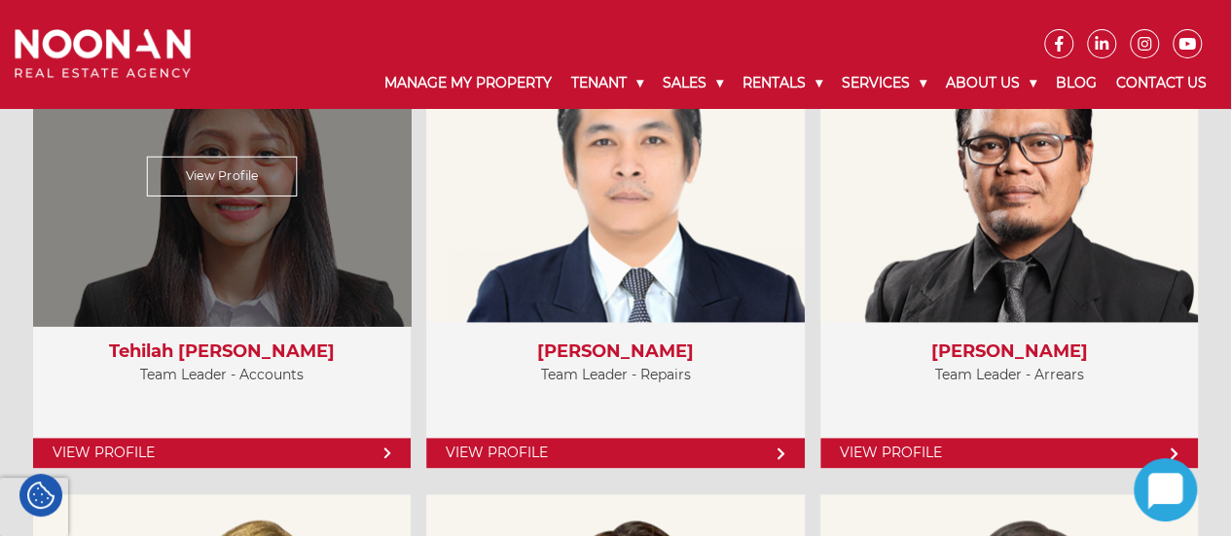
click at [265, 165] on link "View Profile" at bounding box center [222, 177] width 151 height 40
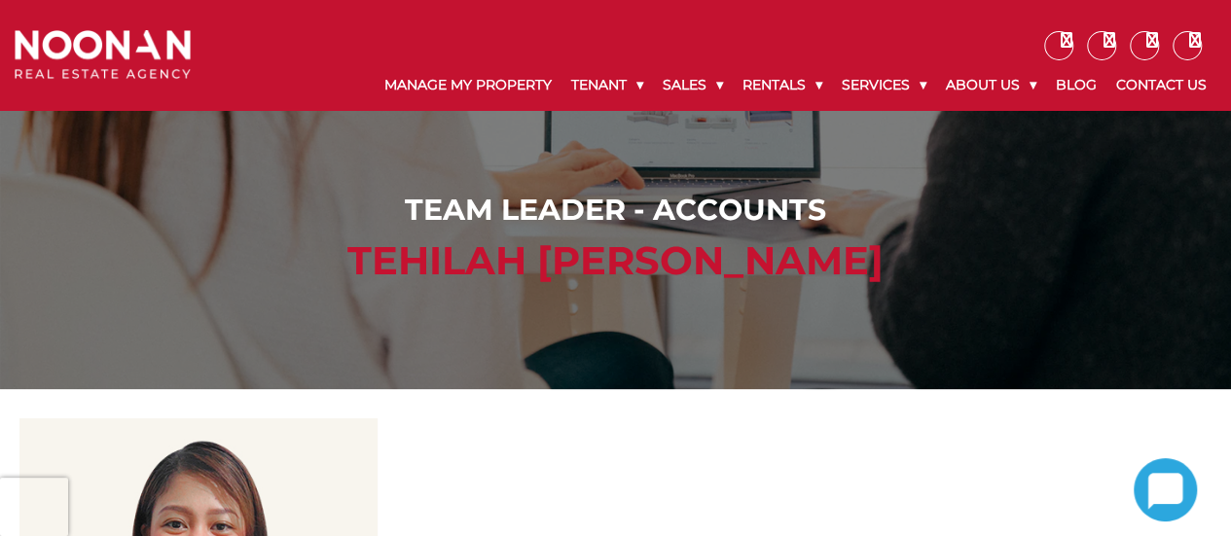
scroll to position [233, 0]
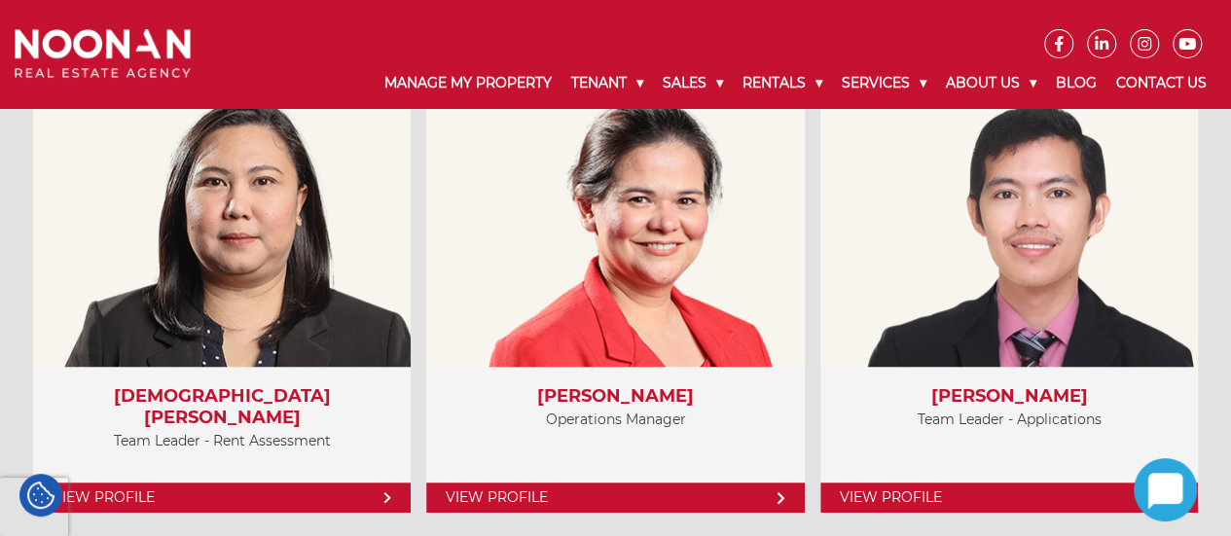
scroll to position [4282, 0]
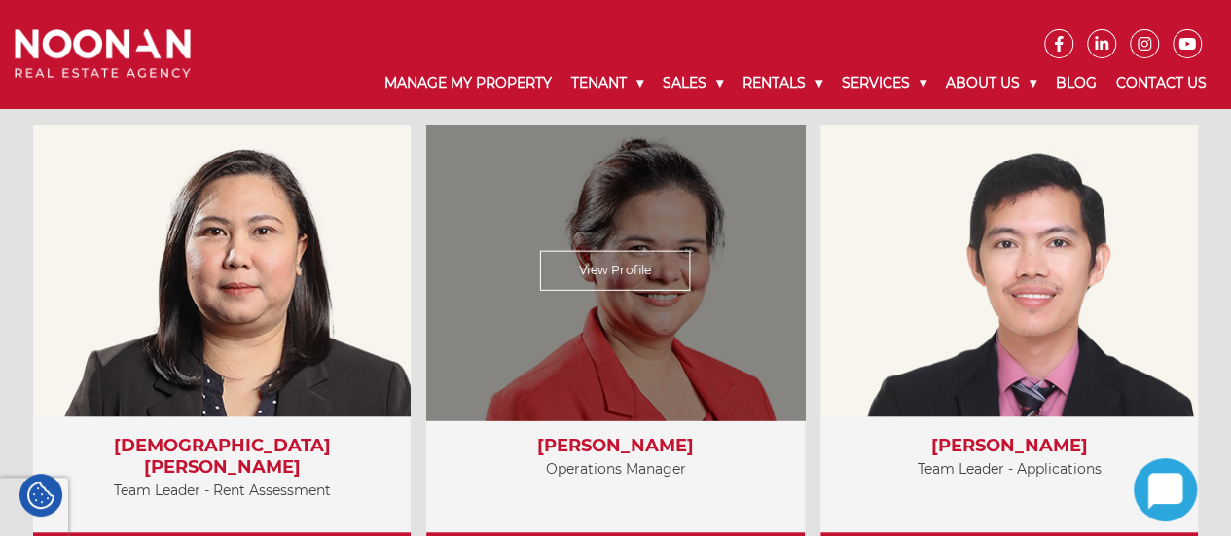
click at [606, 272] on link "View Profile" at bounding box center [615, 271] width 151 height 40
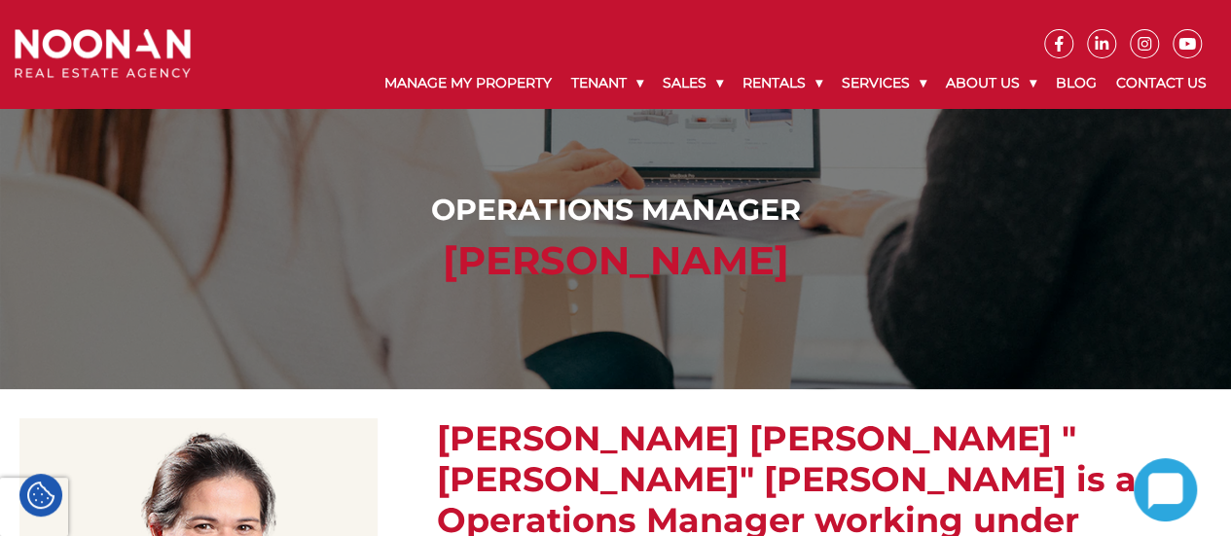
scroll to position [125, 0]
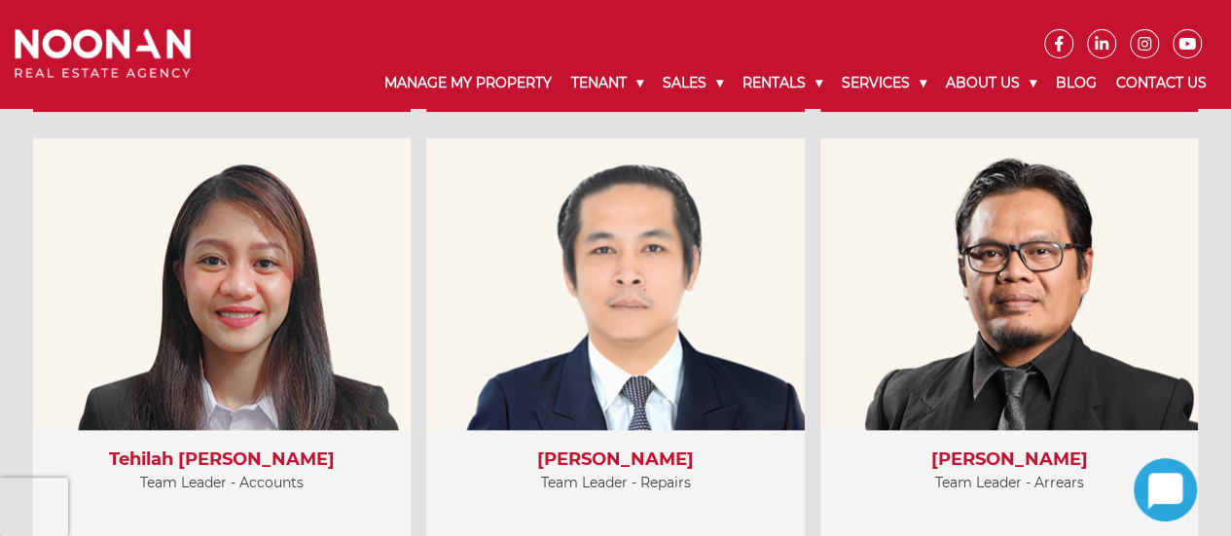
scroll to position [4831, 0]
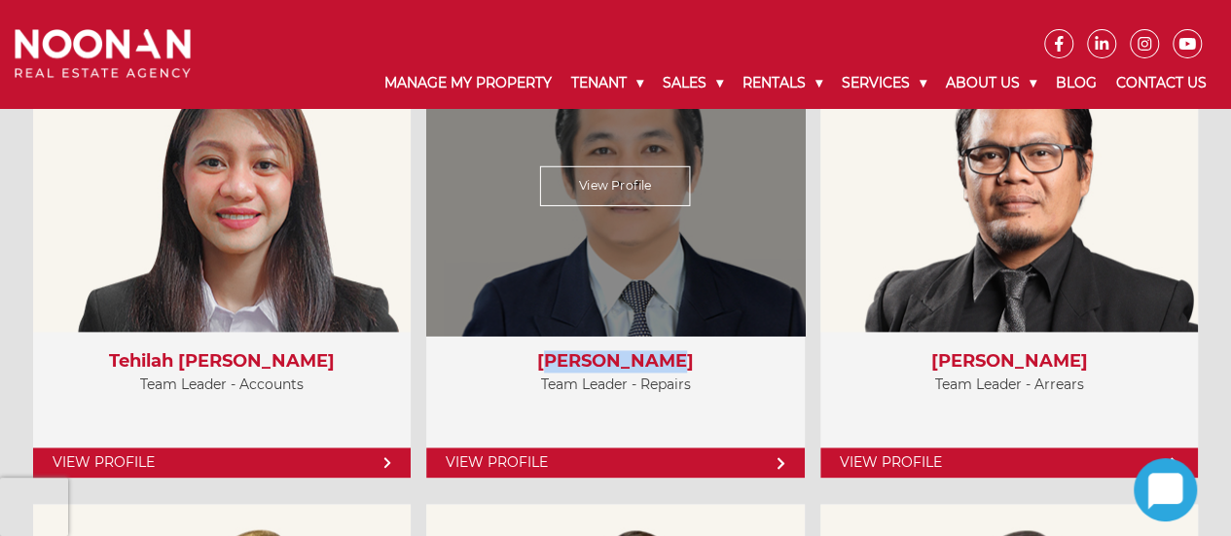
drag, startPoint x: 671, startPoint y: 358, endPoint x: 560, endPoint y: 352, distance: 111.1
click at [560, 352] on h3 "[PERSON_NAME]" at bounding box center [615, 361] width 339 height 21
copy h3 "[PERSON_NAME]"
